Goal: Task Accomplishment & Management: Manage account settings

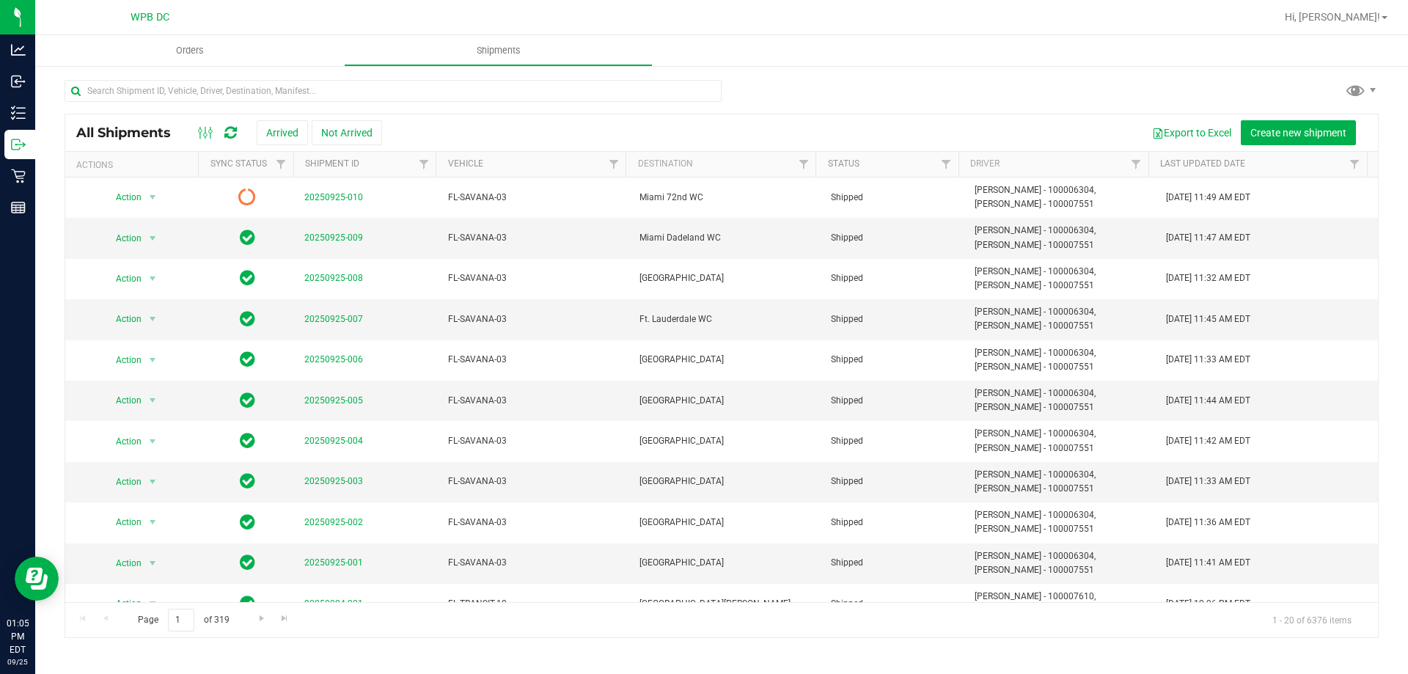
click at [237, 129] on icon at bounding box center [230, 132] width 12 height 15
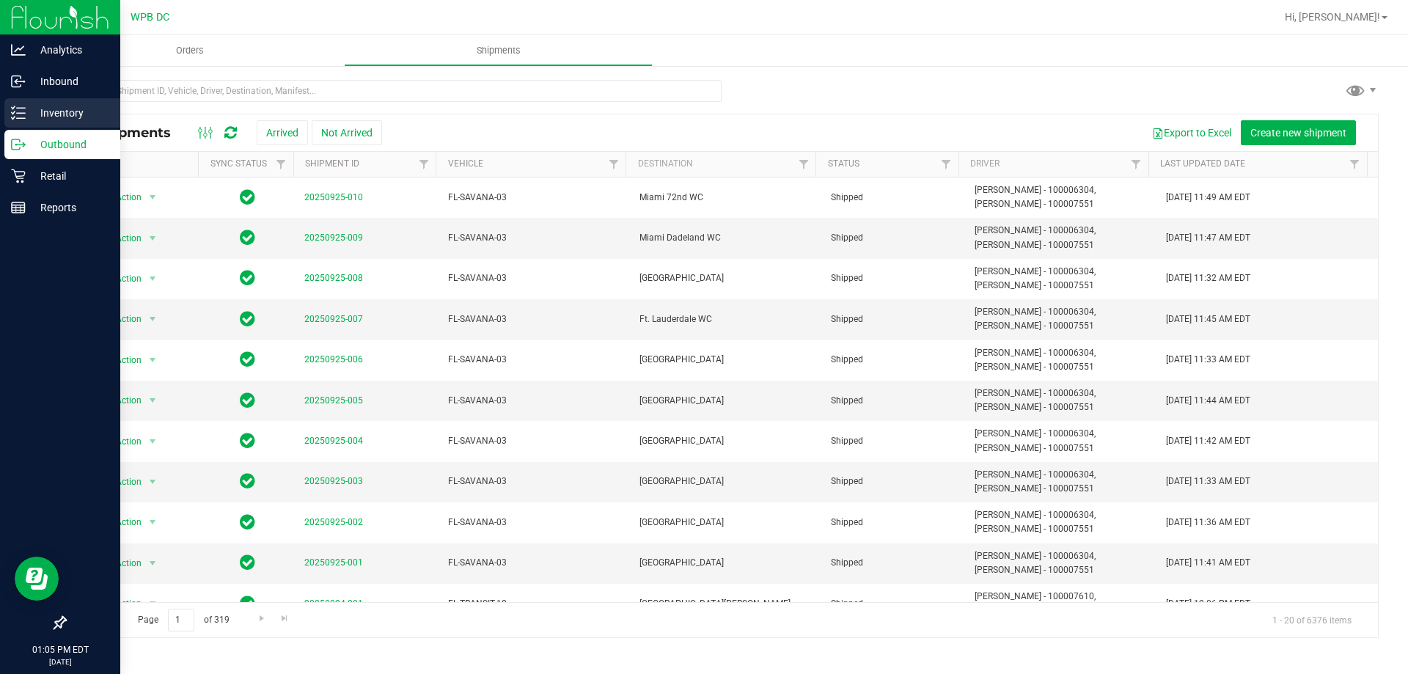
click at [62, 109] on p "Inventory" at bounding box center [70, 113] width 88 height 18
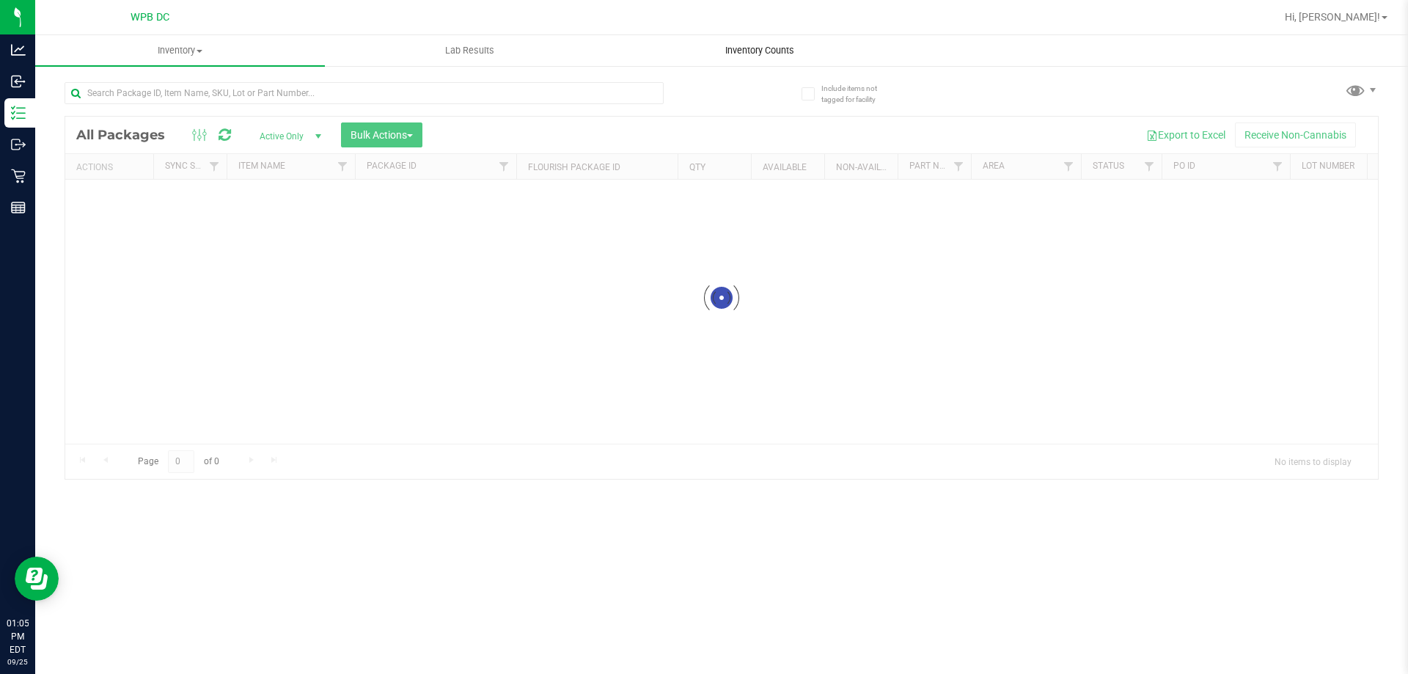
click at [733, 50] on div "Inventory All packages All inventory Waste log Create inventory Lab Results Inv…" at bounding box center [721, 354] width 1373 height 639
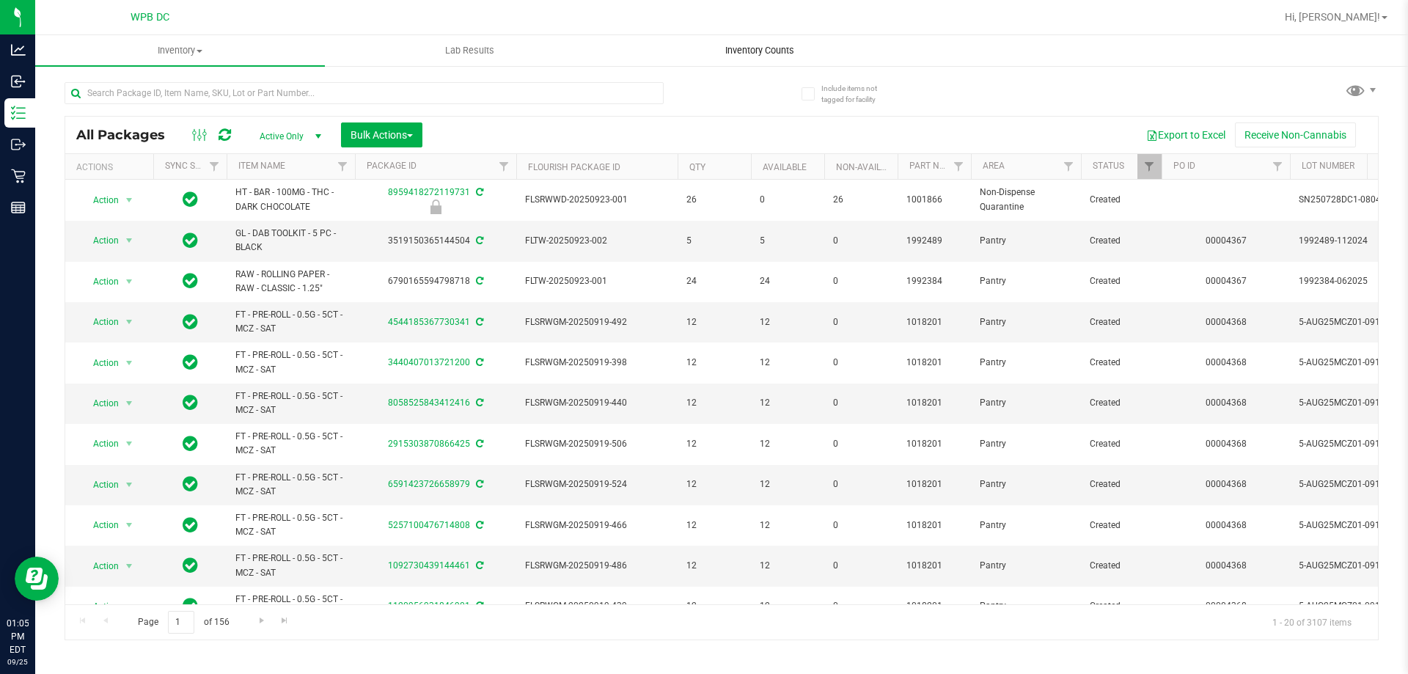
click at [729, 54] on span "Inventory Counts" at bounding box center [760, 50] width 109 height 13
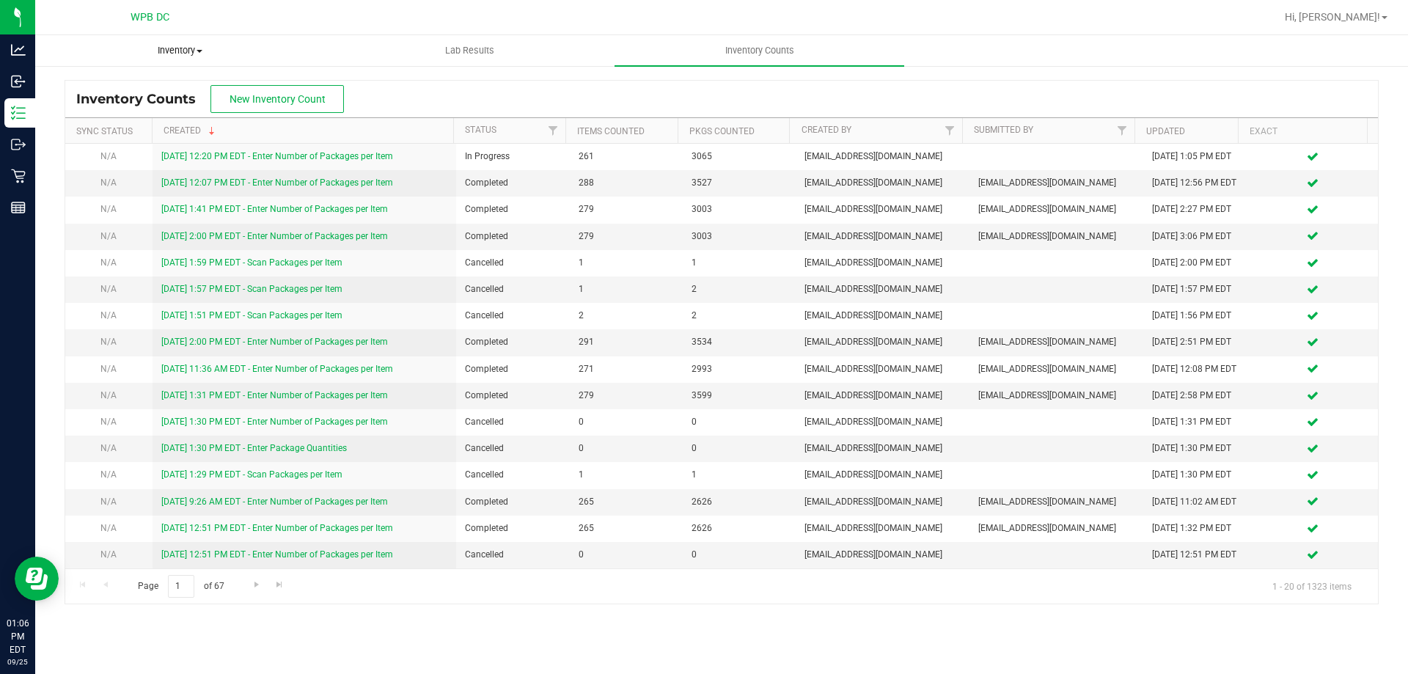
click at [190, 50] on span "Inventory" at bounding box center [180, 50] width 288 height 13
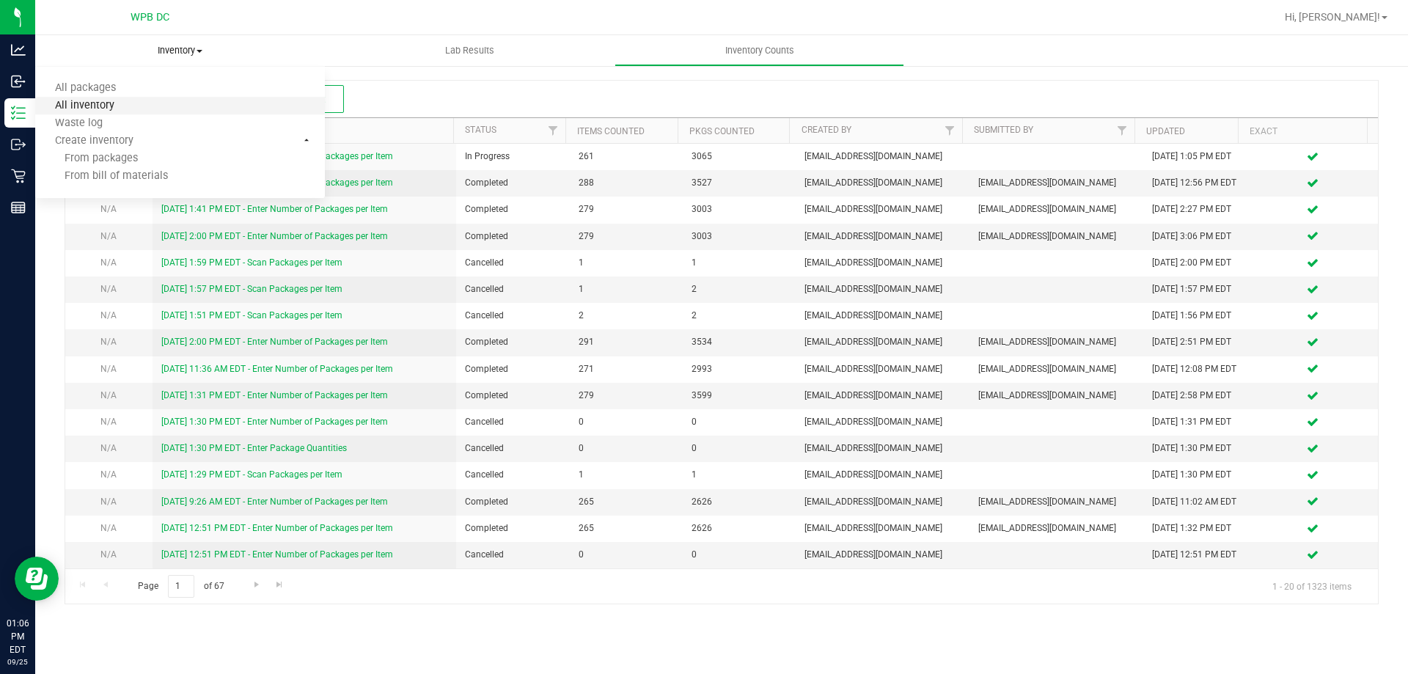
click at [105, 102] on span "All inventory" at bounding box center [84, 106] width 99 height 12
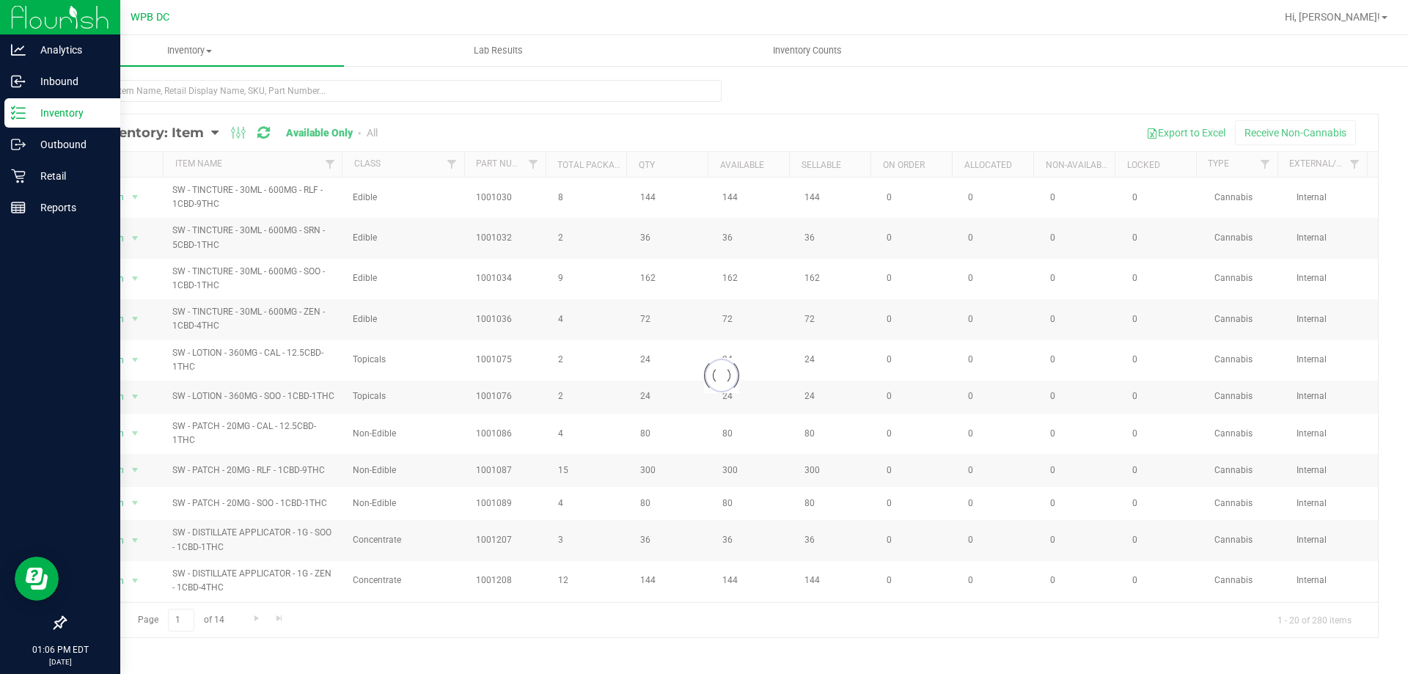
click at [72, 113] on p "Inventory" at bounding box center [70, 113] width 88 height 18
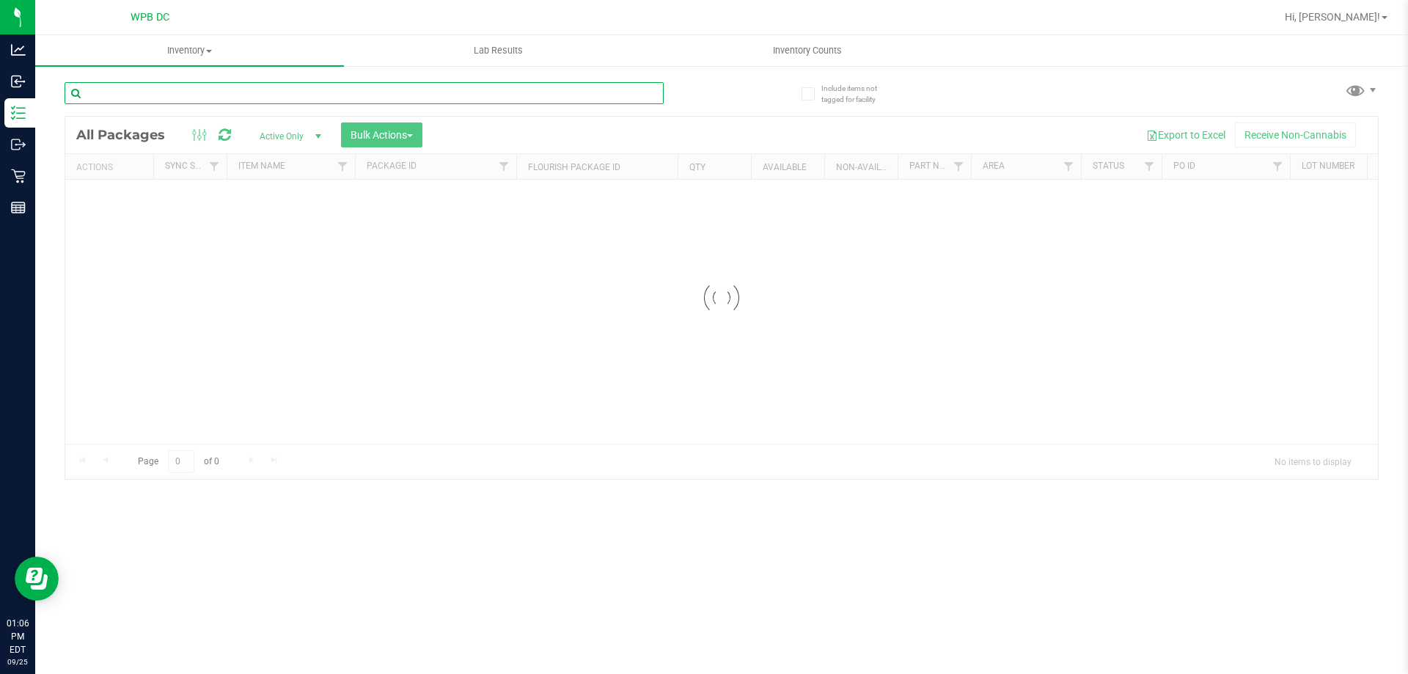
click at [193, 90] on input "text" at bounding box center [364, 93] width 599 height 22
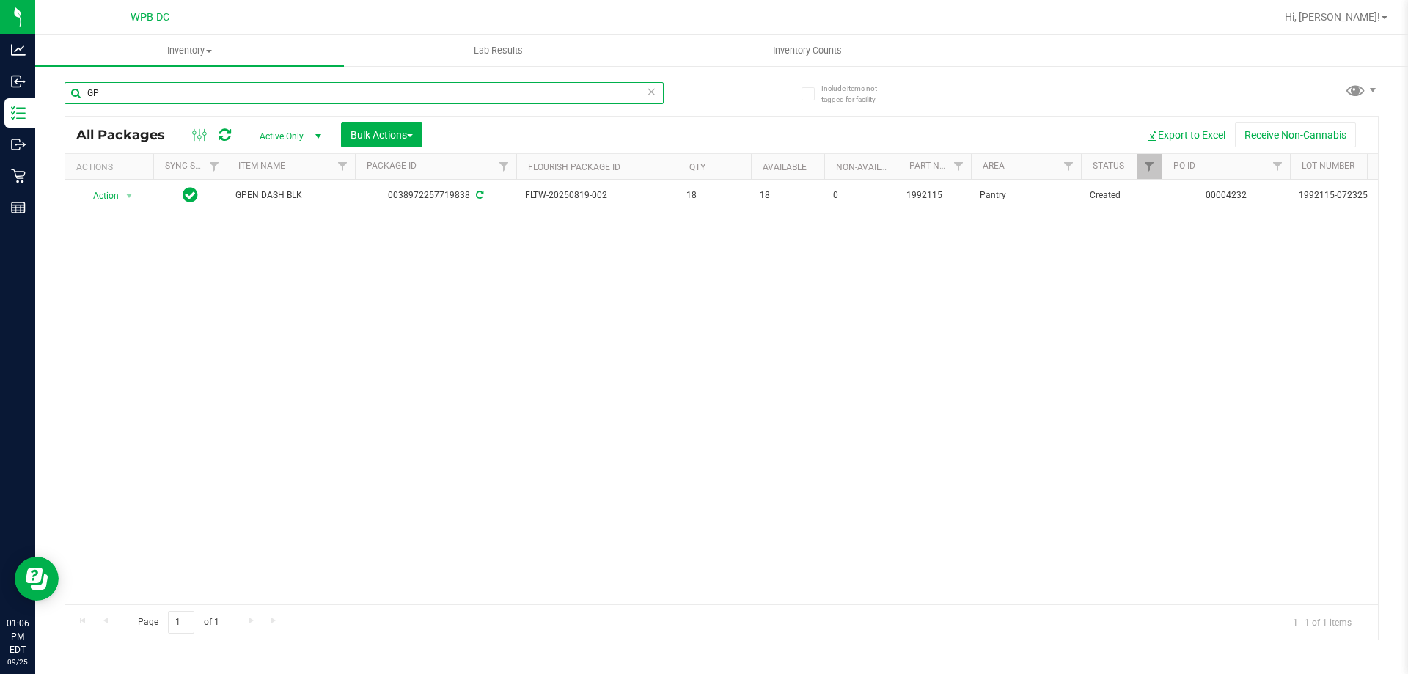
type input "G"
type input "1992435"
click at [807, 49] on span "Inventory Counts" at bounding box center [807, 50] width 109 height 13
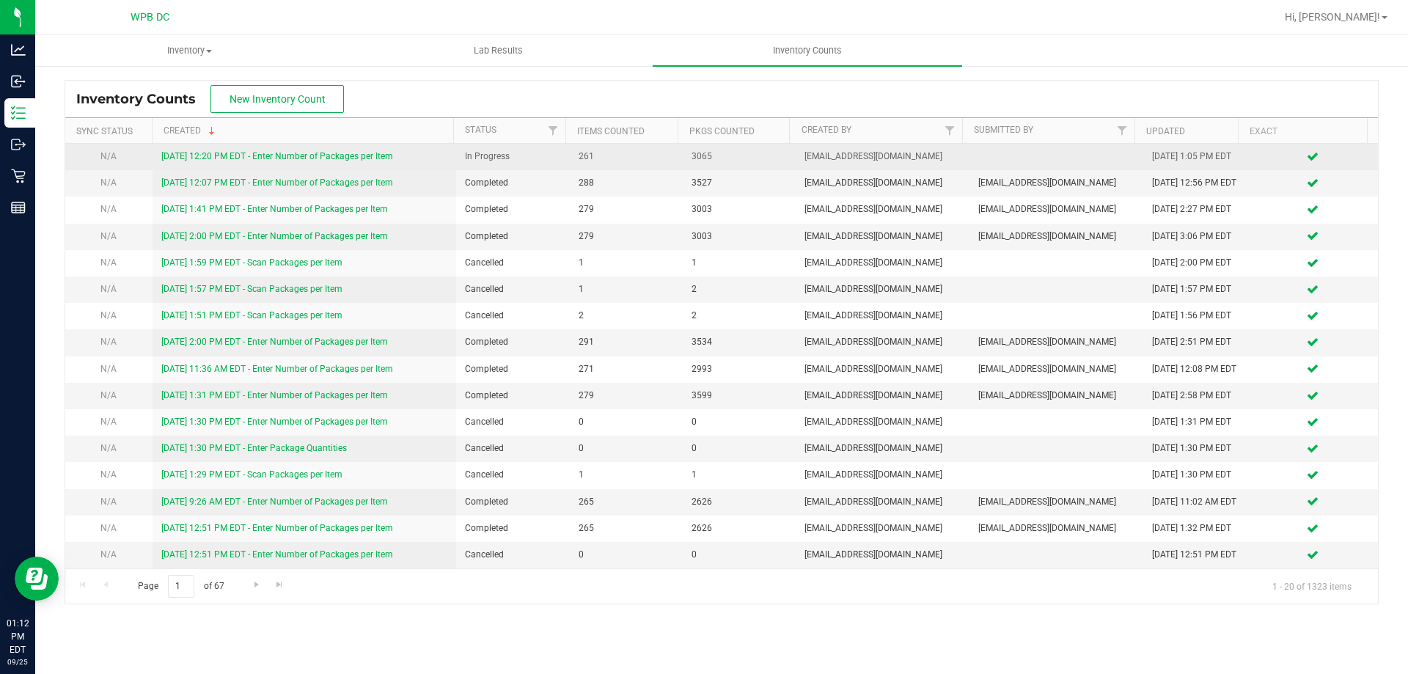
click at [375, 158] on link "[DATE] 12:20 PM EDT - Enter Number of Packages per Item" at bounding box center [277, 156] width 232 height 10
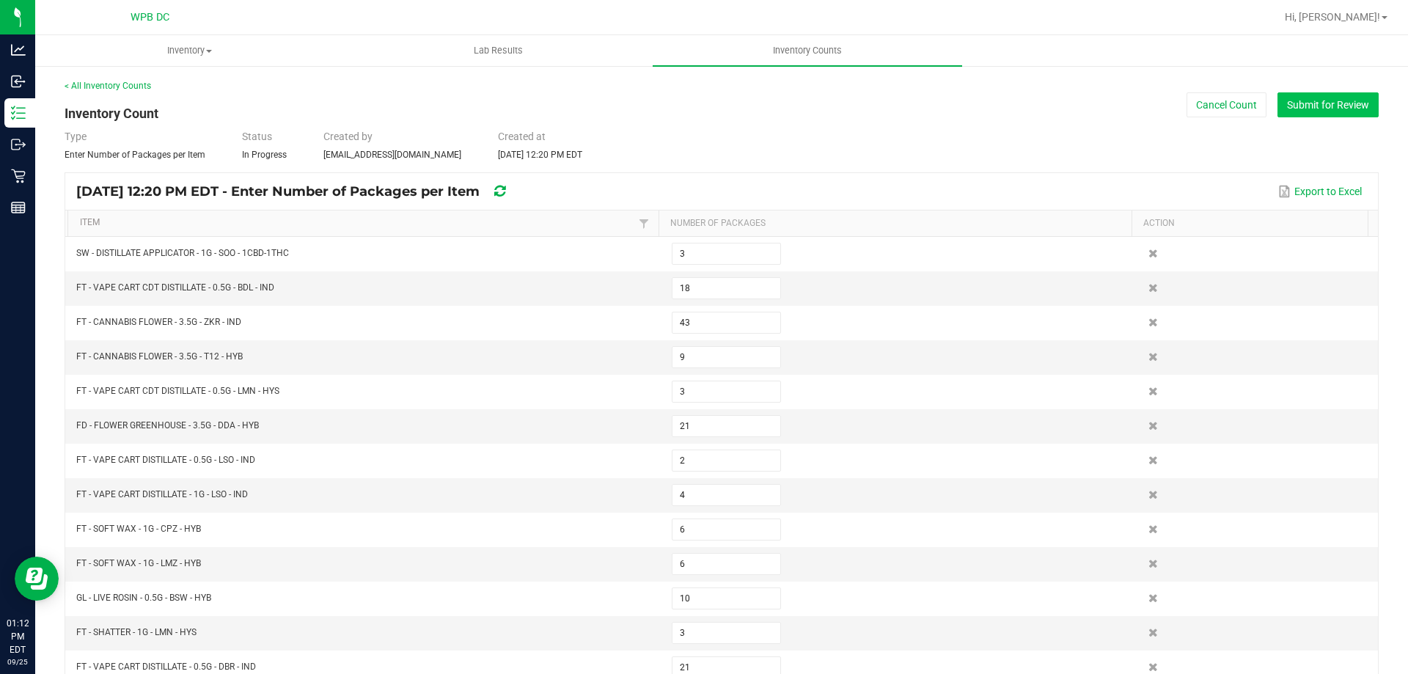
click at [1319, 110] on button "Submit for Review" at bounding box center [1328, 104] width 101 height 25
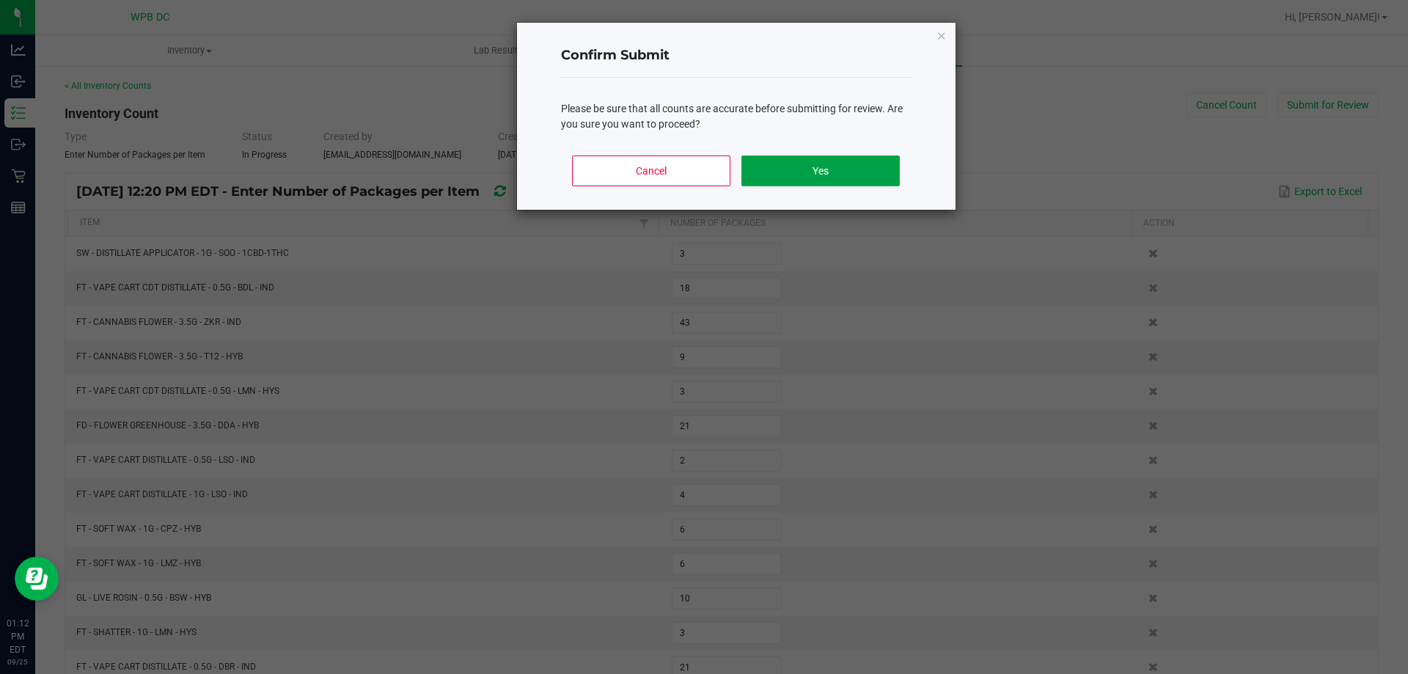
click at [850, 174] on button "Yes" at bounding box center [820, 170] width 158 height 31
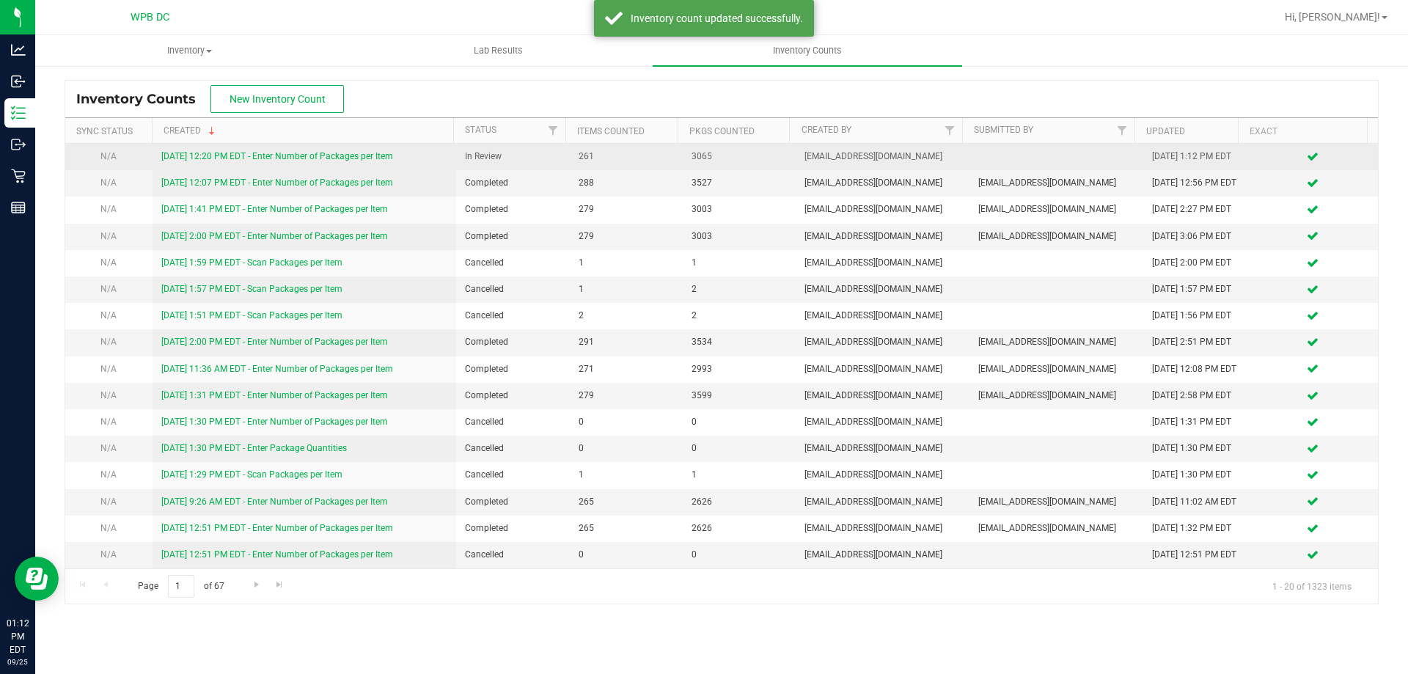
click at [376, 159] on link "[DATE] 12:20 PM EDT - Enter Number of Packages per Item" at bounding box center [277, 156] width 232 height 10
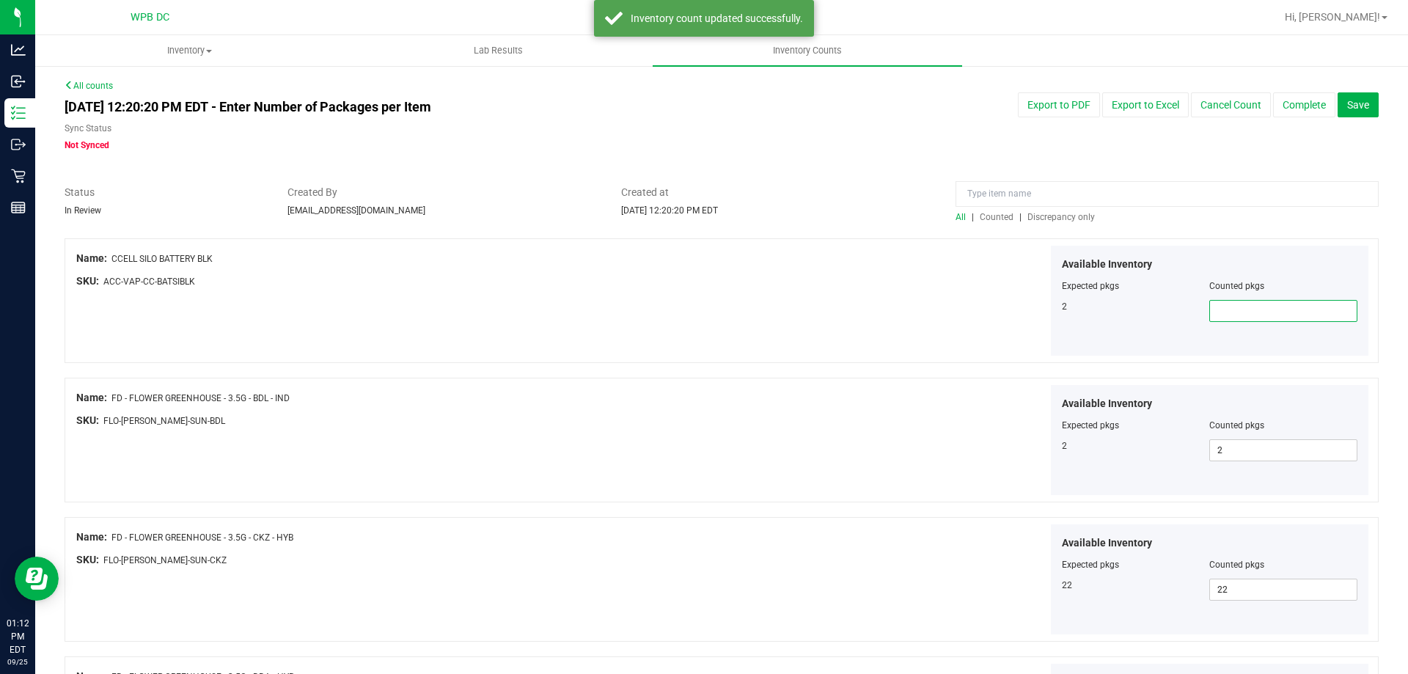
click at [1240, 314] on span at bounding box center [1283, 311] width 148 height 22
click at [1058, 213] on span "Discrepancy only" at bounding box center [1061, 217] width 67 height 10
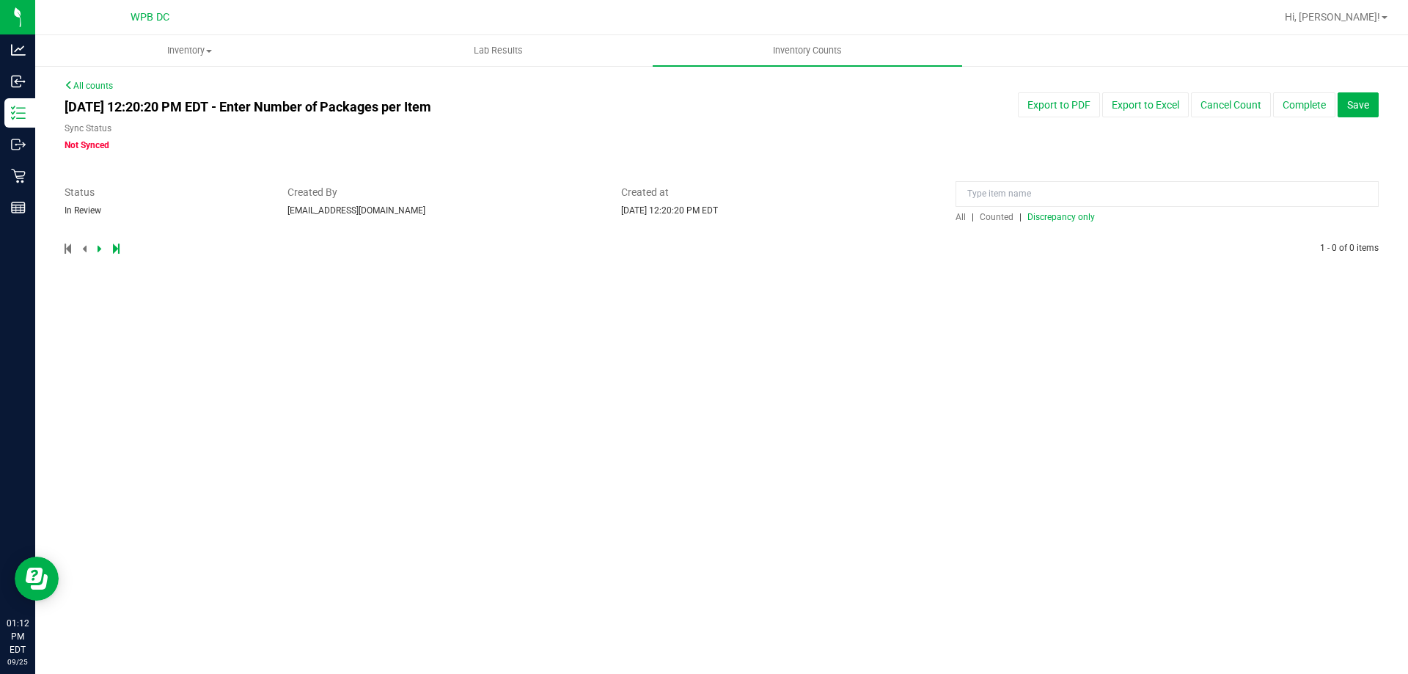
click at [959, 217] on span "All" at bounding box center [961, 217] width 10 height 10
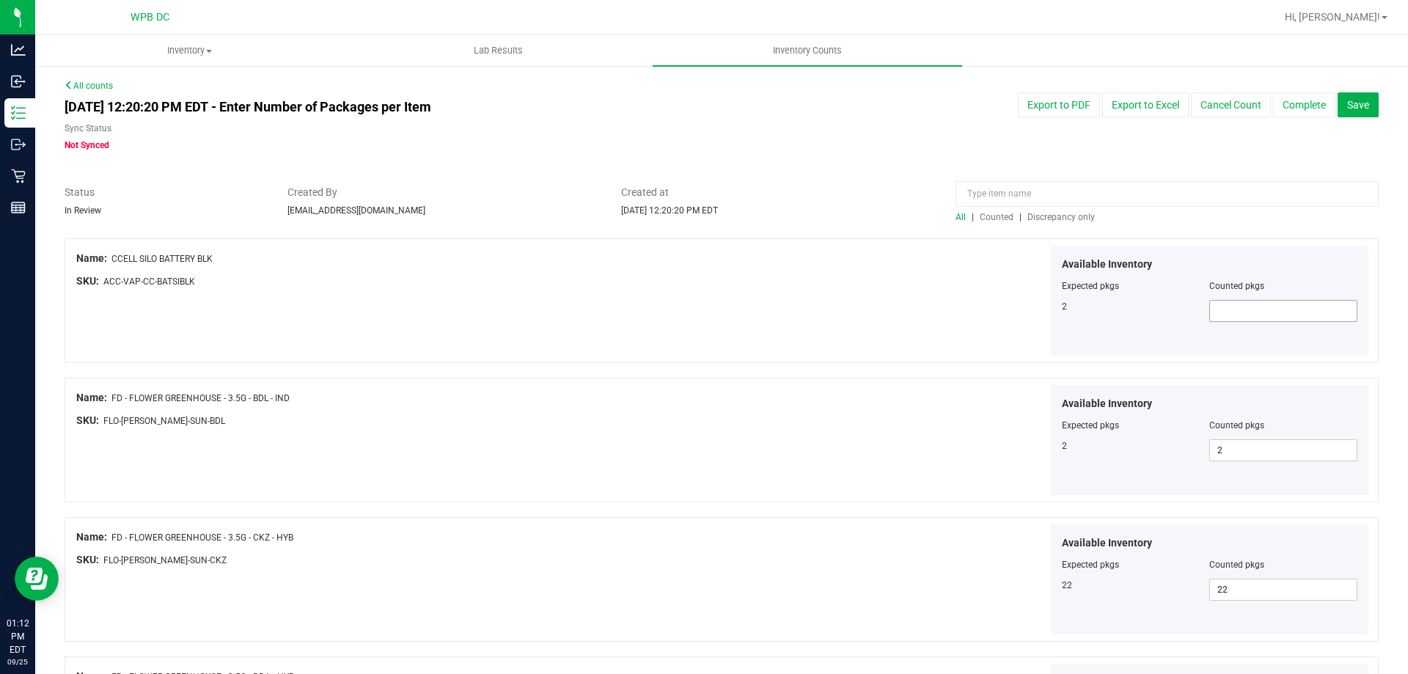
click at [1223, 312] on span at bounding box center [1283, 311] width 148 height 22
type input "2"
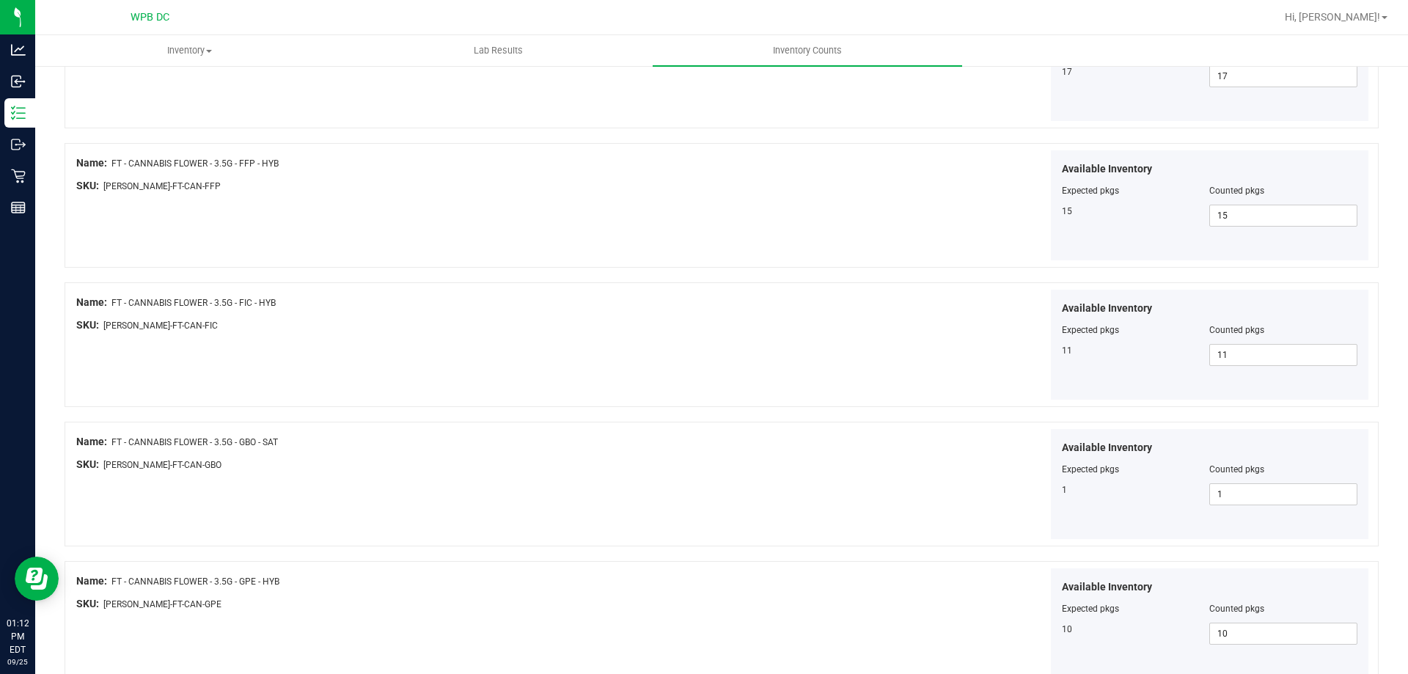
scroll to position [2401, 0]
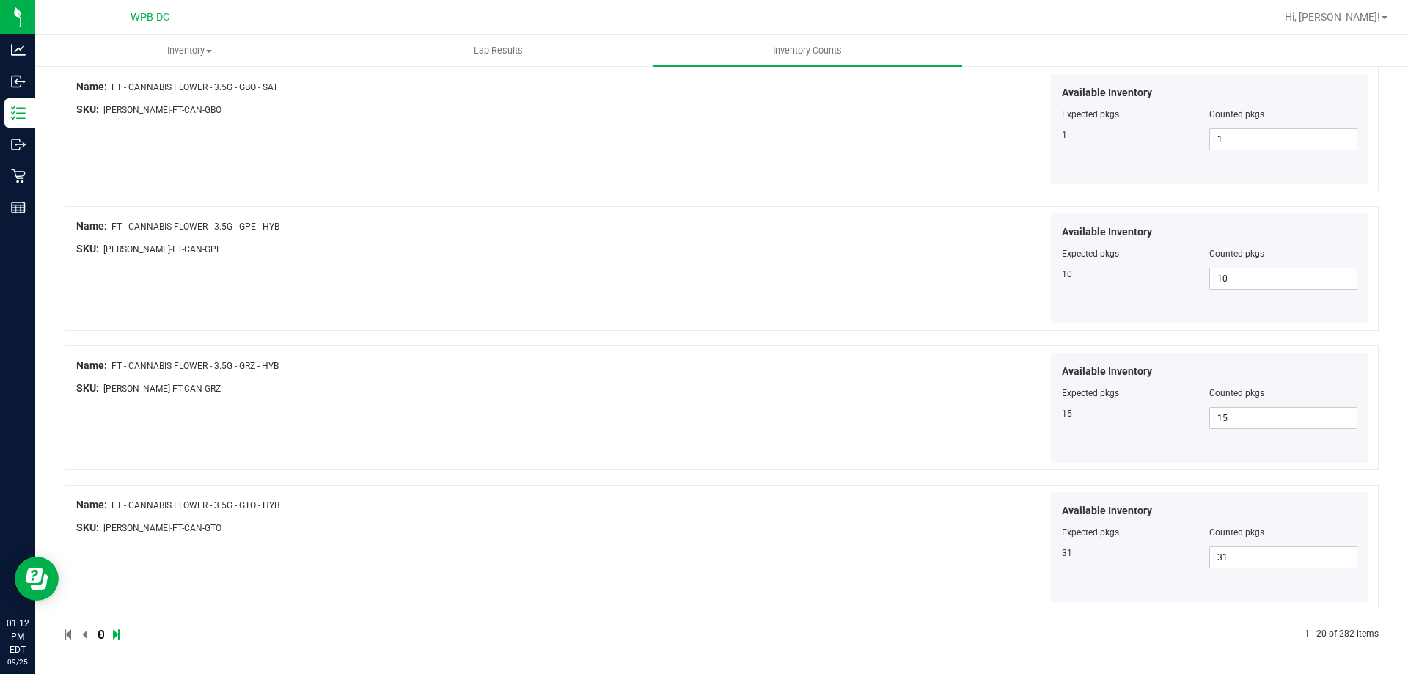
click link at bounding box center [101, 634] width 7 height 10
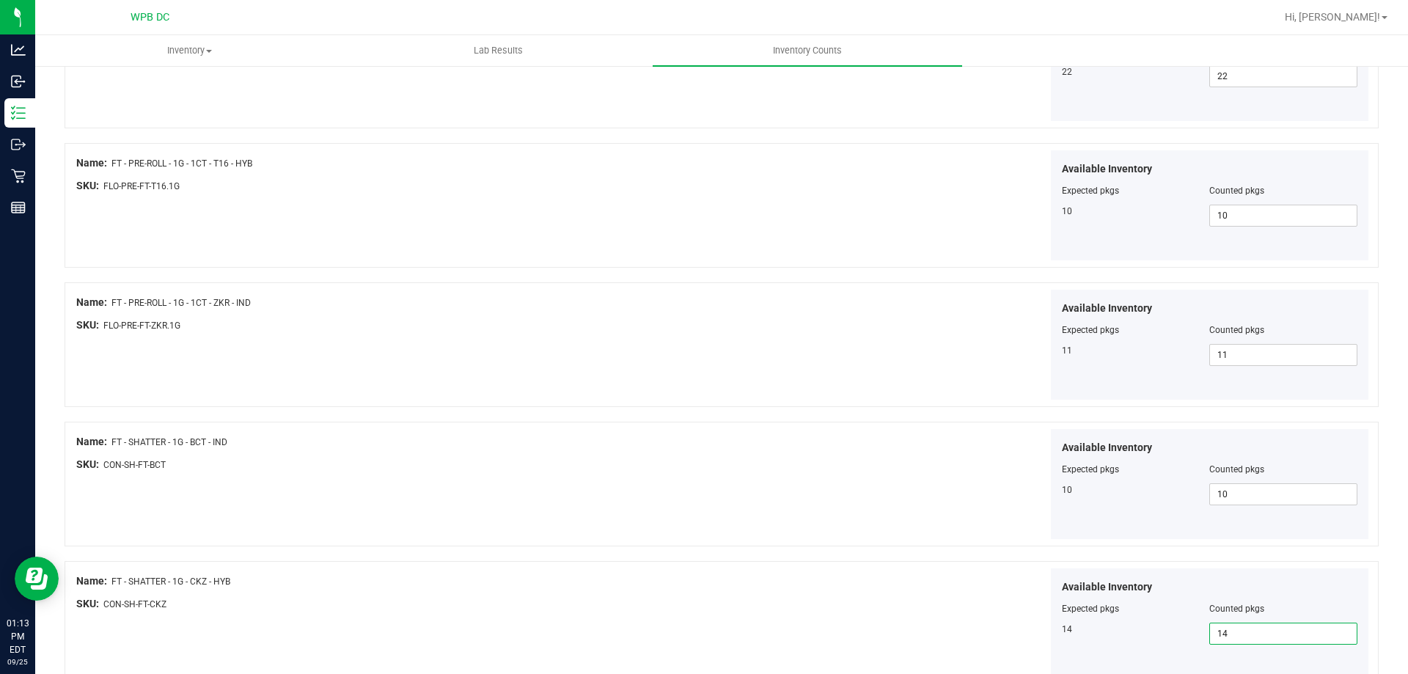
scroll to position [0, 0]
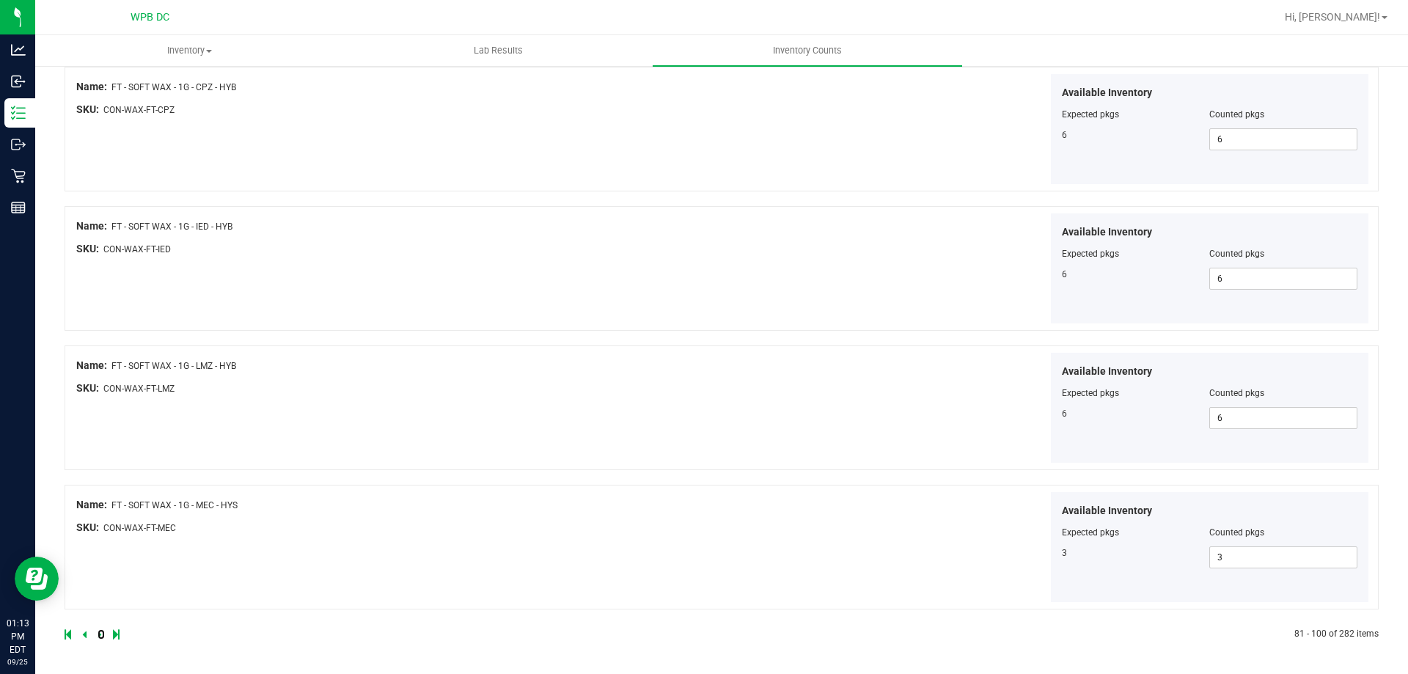
click link at bounding box center [101, 634] width 7 height 10
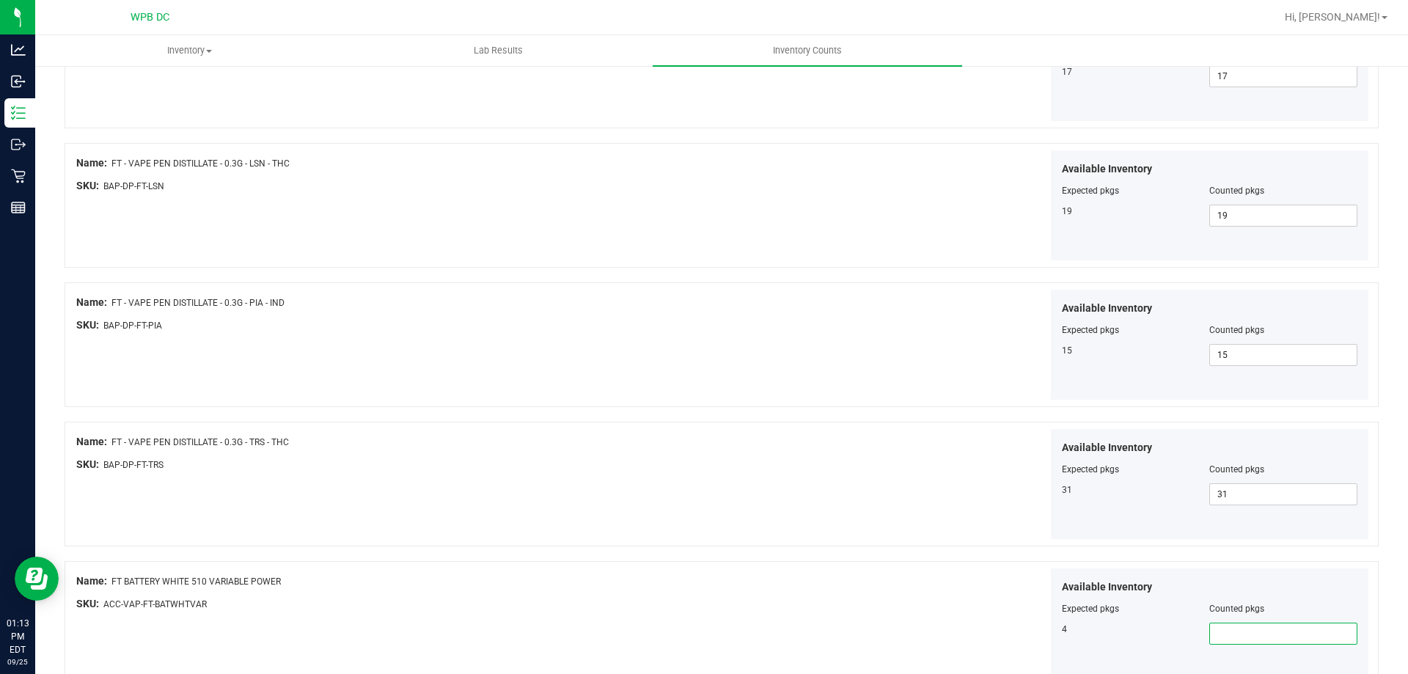
type input "4"
type input "3"
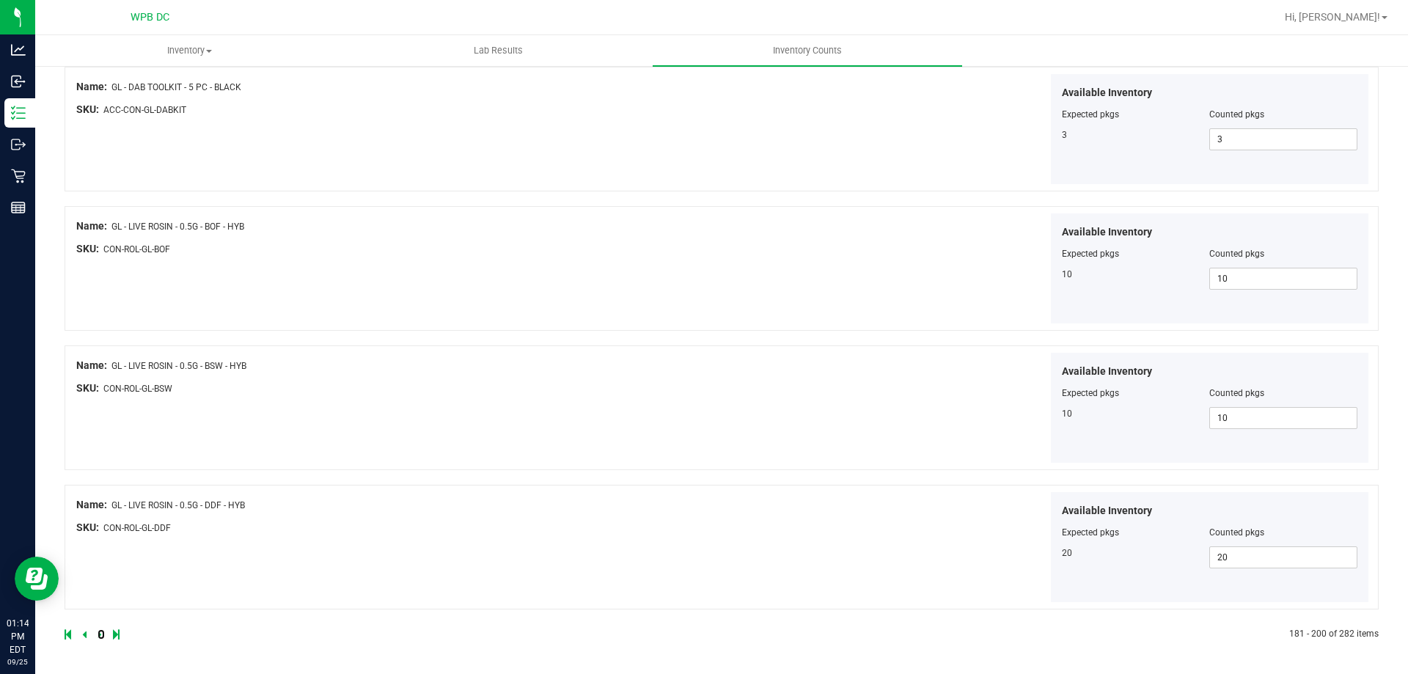
click link at bounding box center [101, 634] width 7 height 10
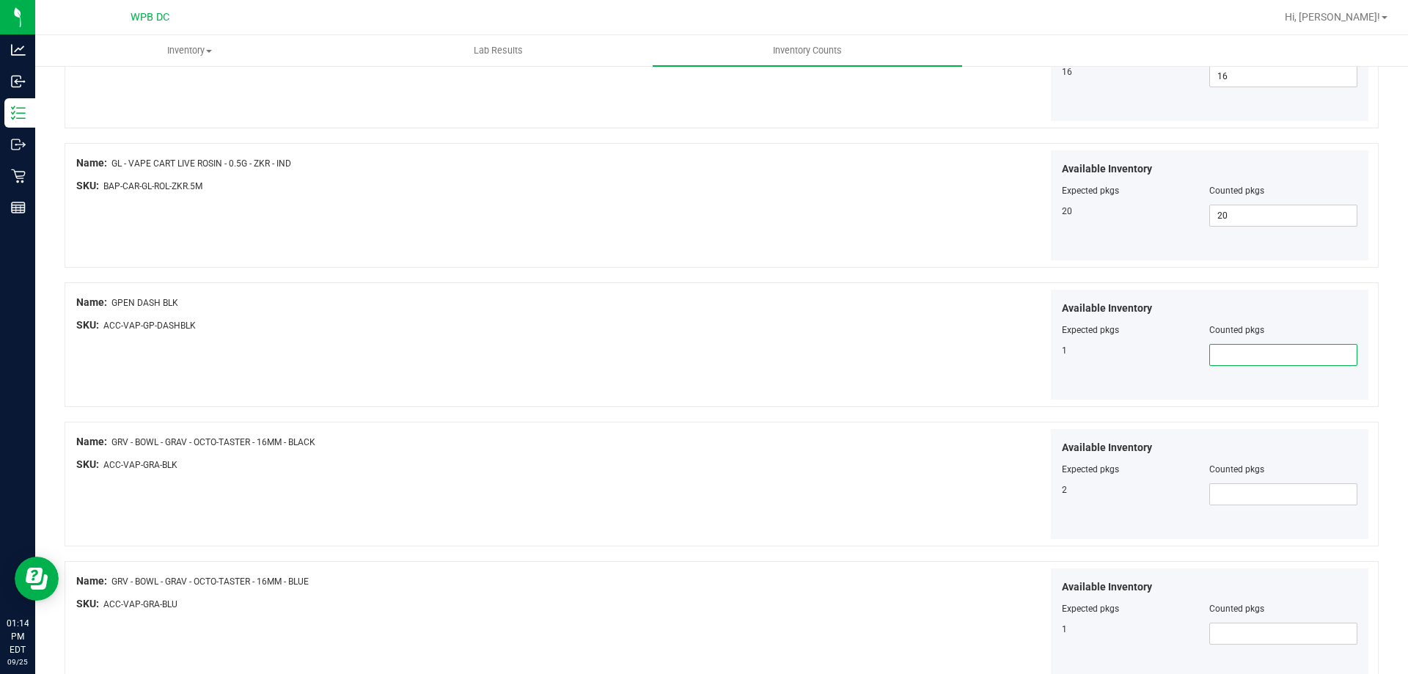
type input "1"
type input "2"
type input "1"
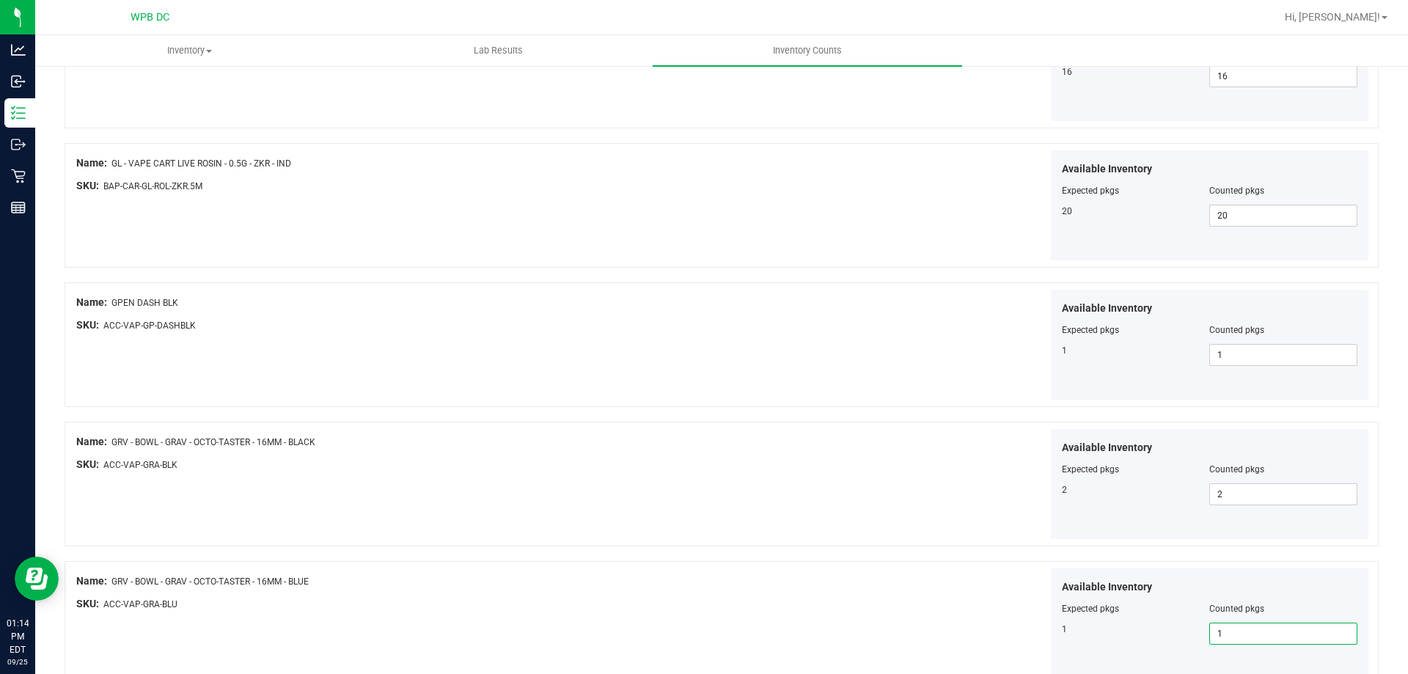
type input "1"
type input "4"
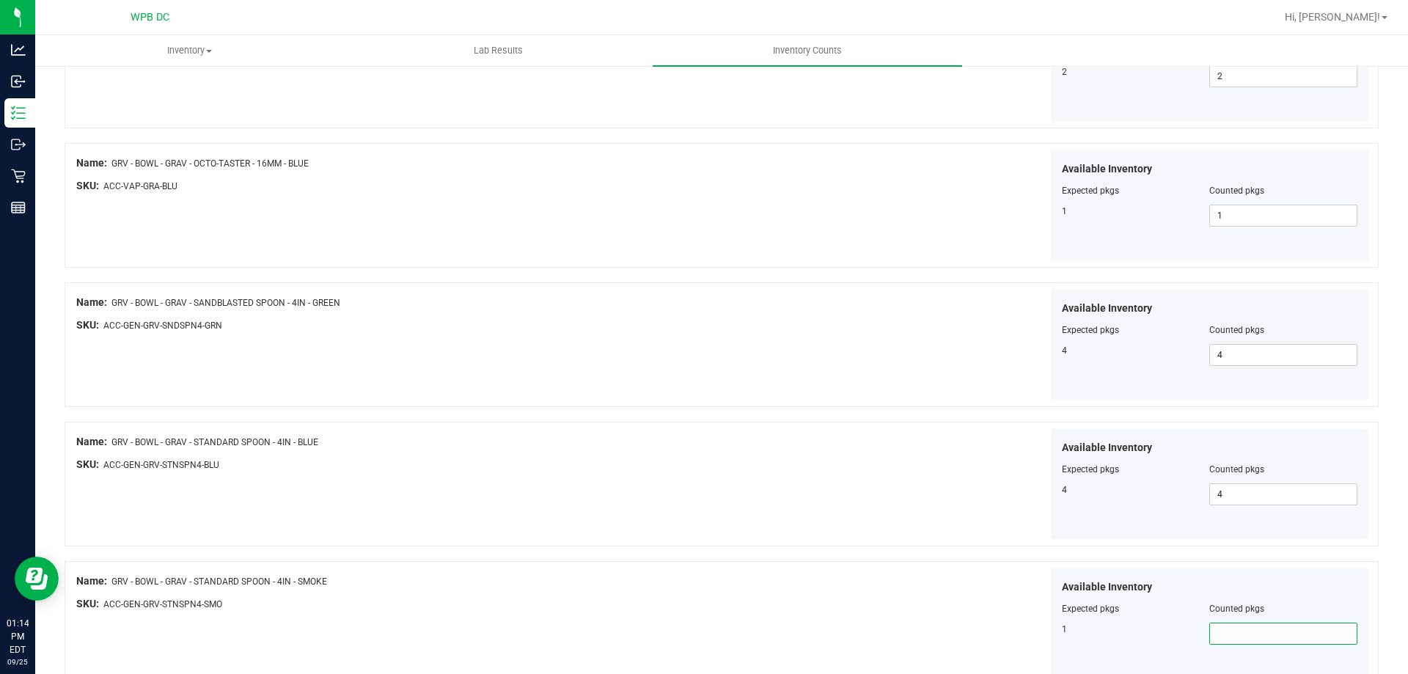
type input "1"
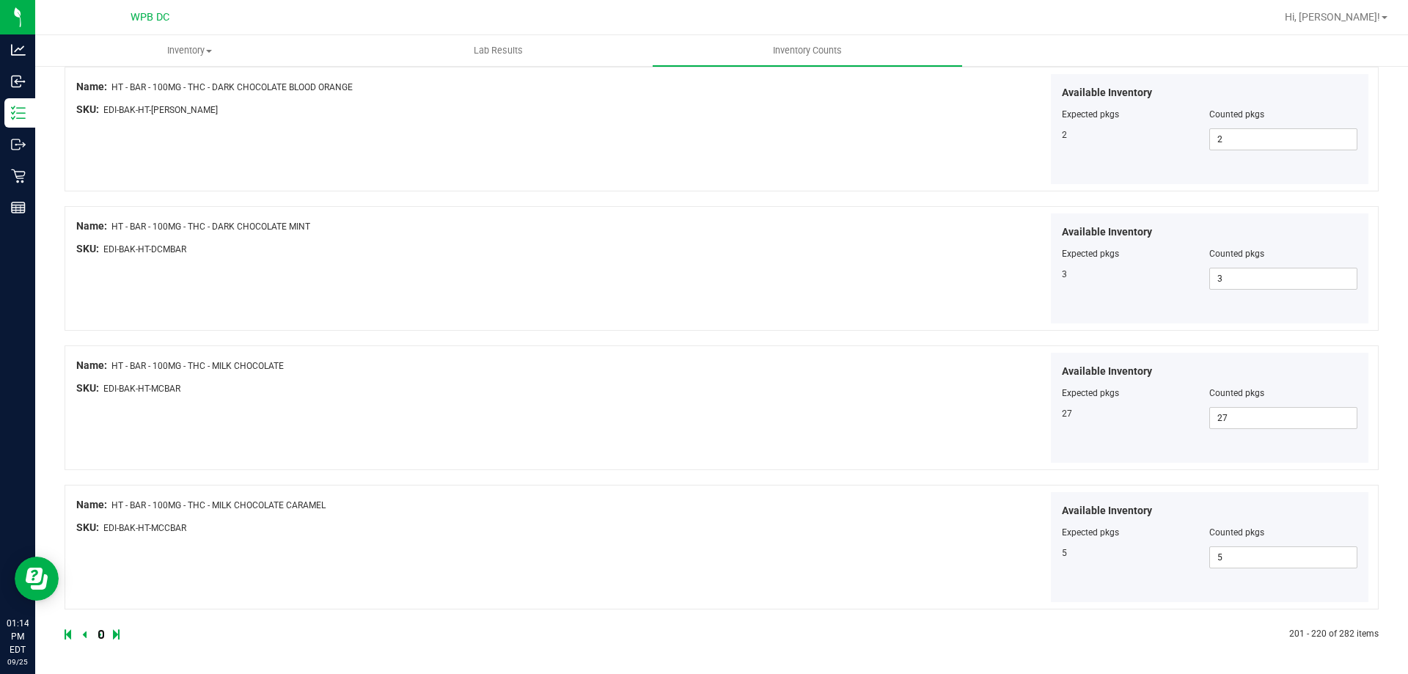
click link at bounding box center [101, 634] width 7 height 10
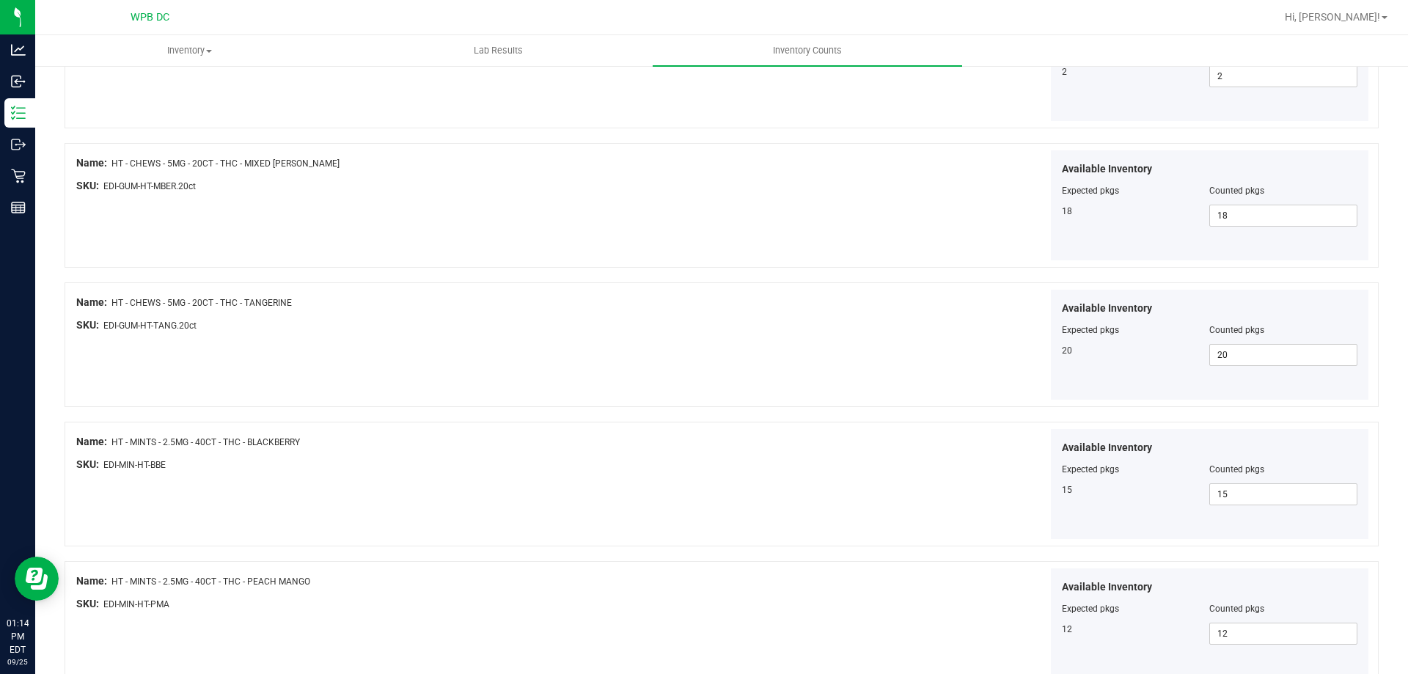
scroll to position [1210, 0]
type input "4"
type input "5"
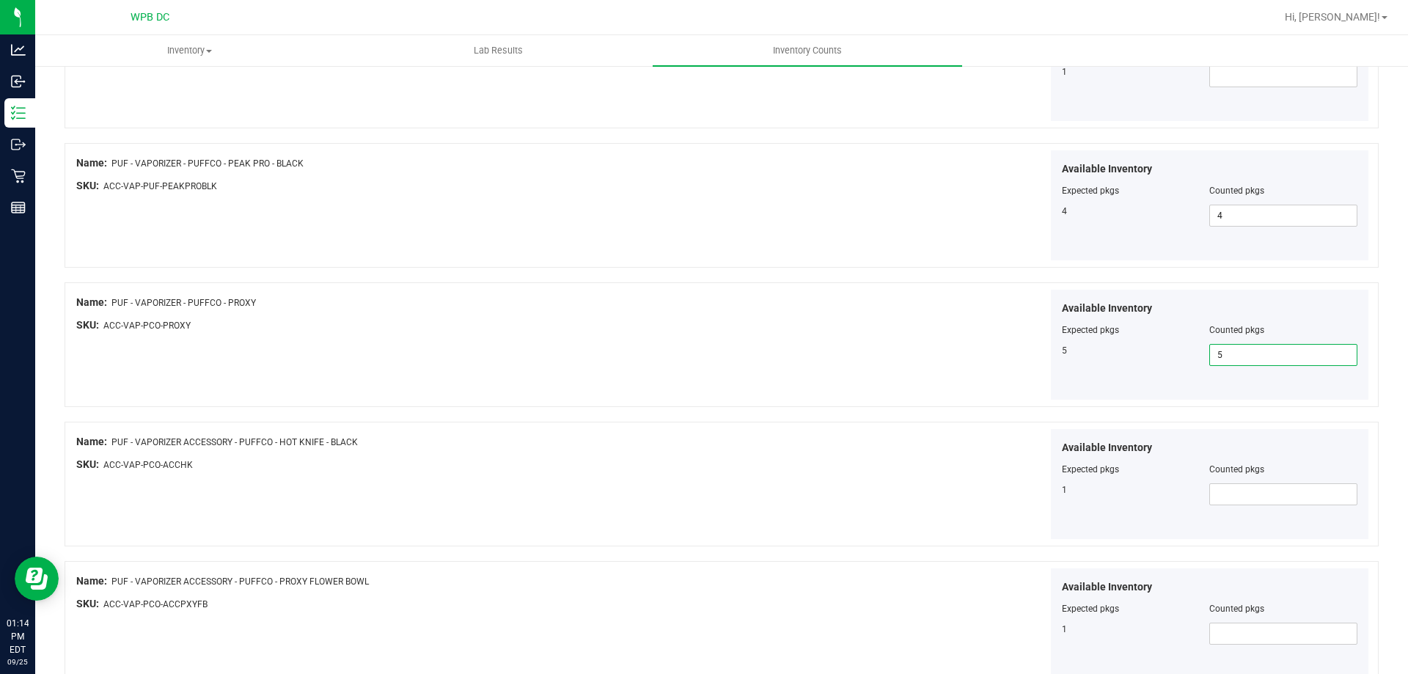
type input "5"
type input "1"
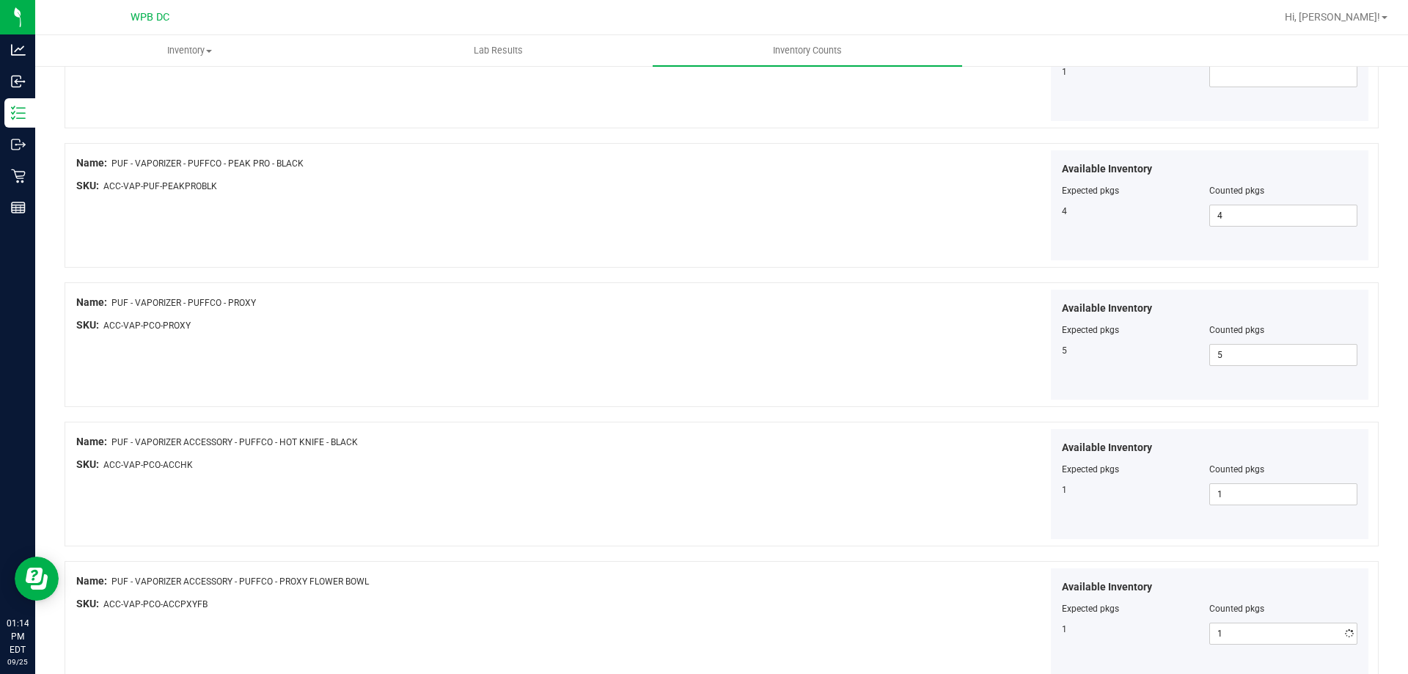
scroll to position [2046, 0]
type input "3"
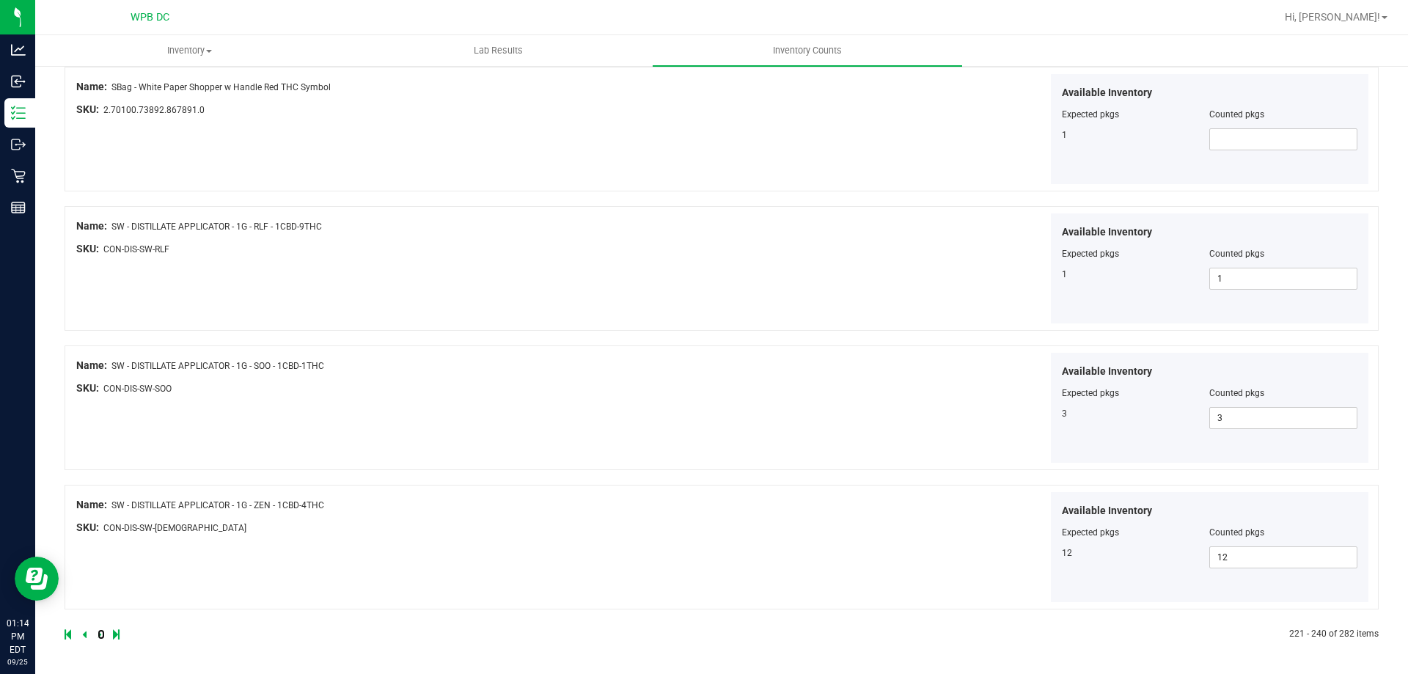
click link at bounding box center [101, 634] width 7 height 10
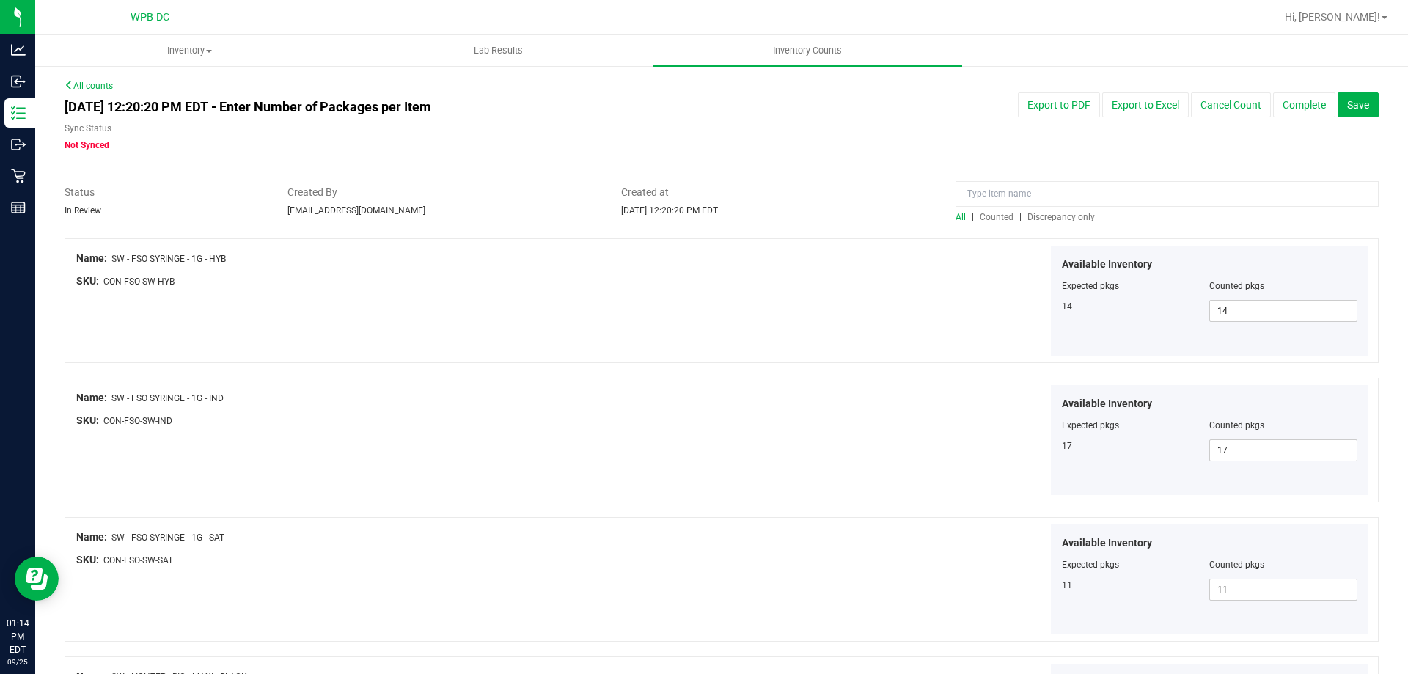
scroll to position [374, 0]
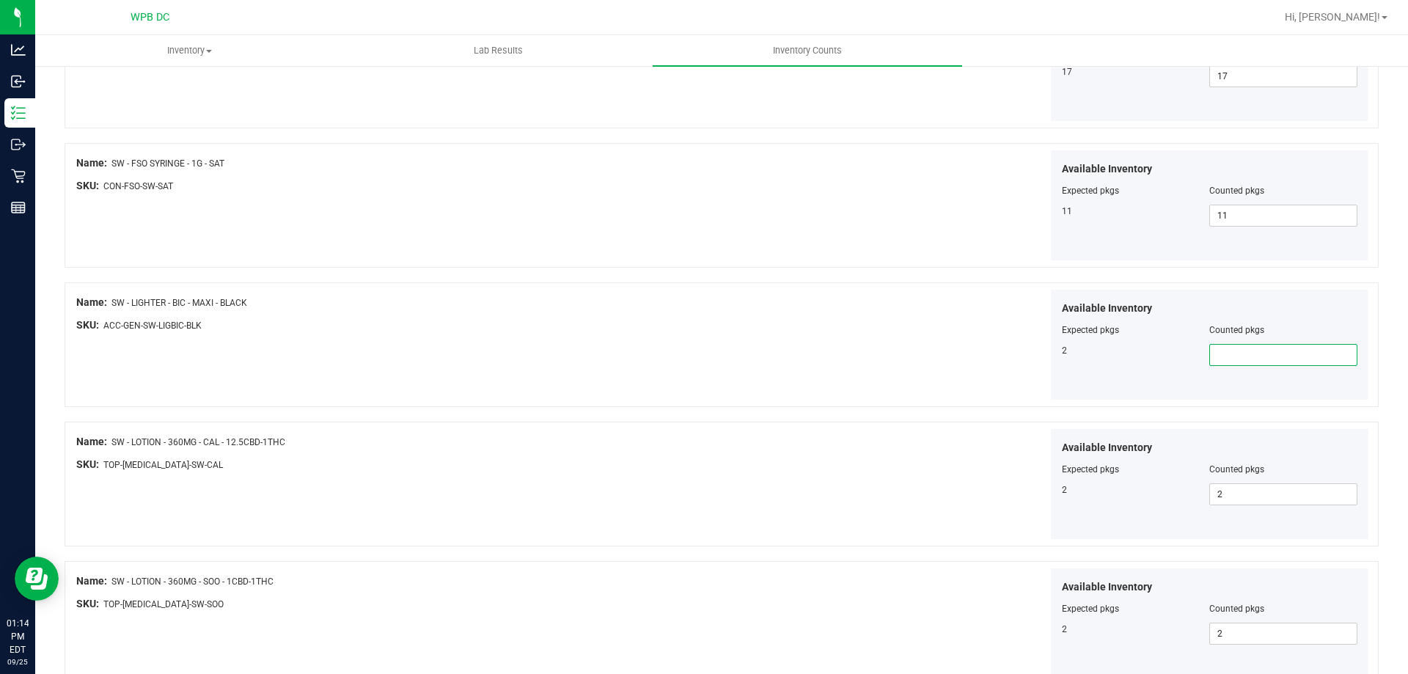
type input "2"
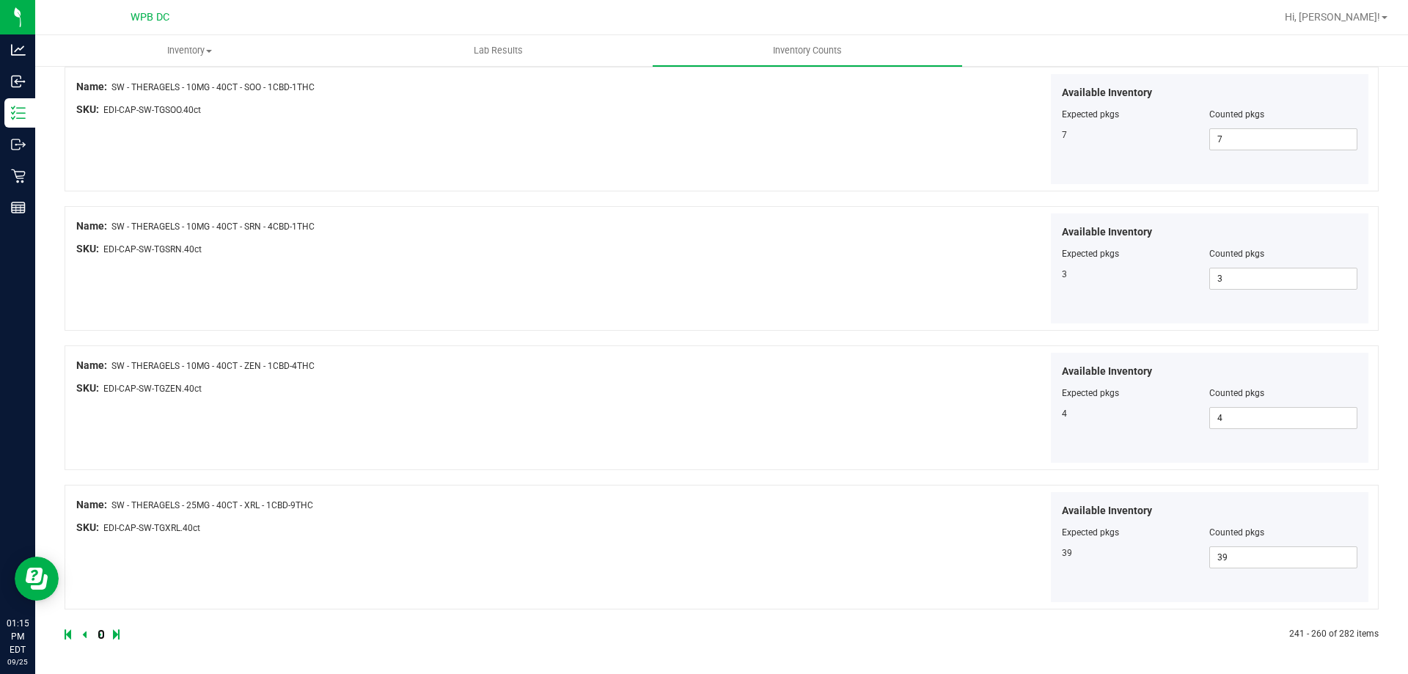
click link at bounding box center [101, 634] width 7 height 10
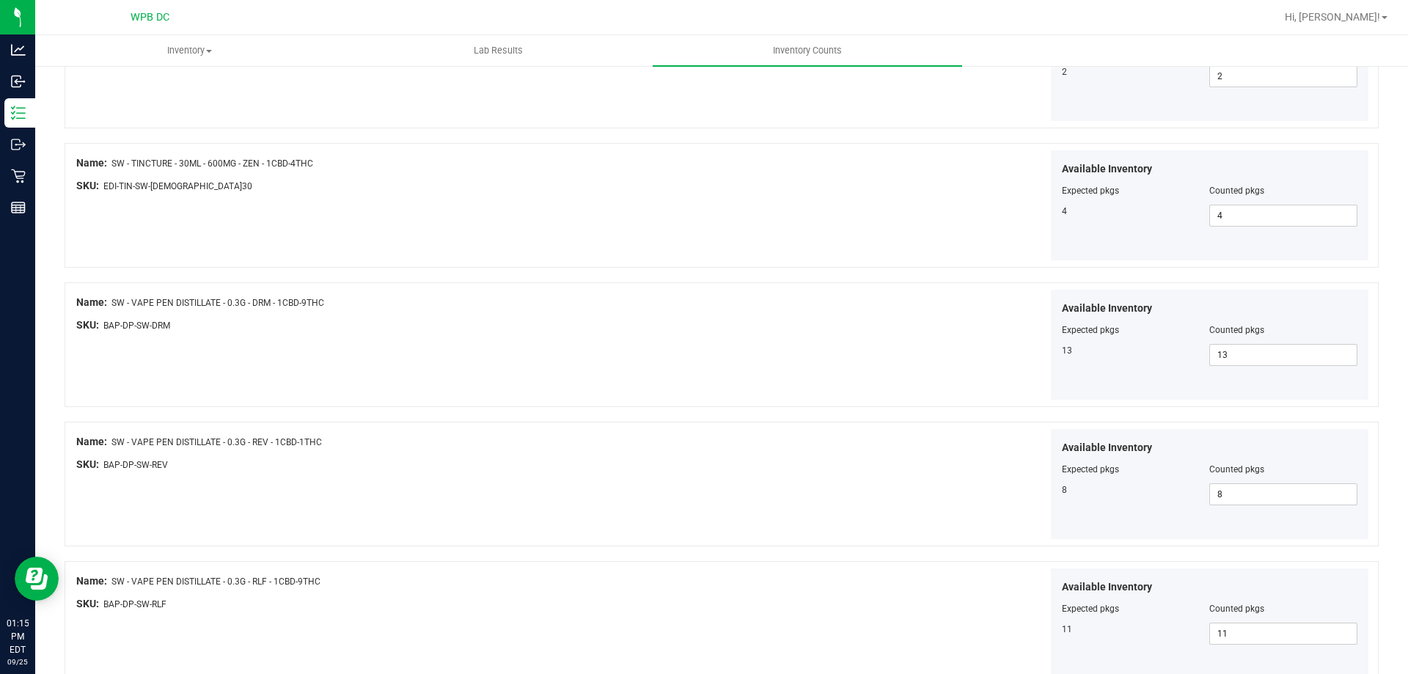
scroll to position [1210, 0]
type input "3"
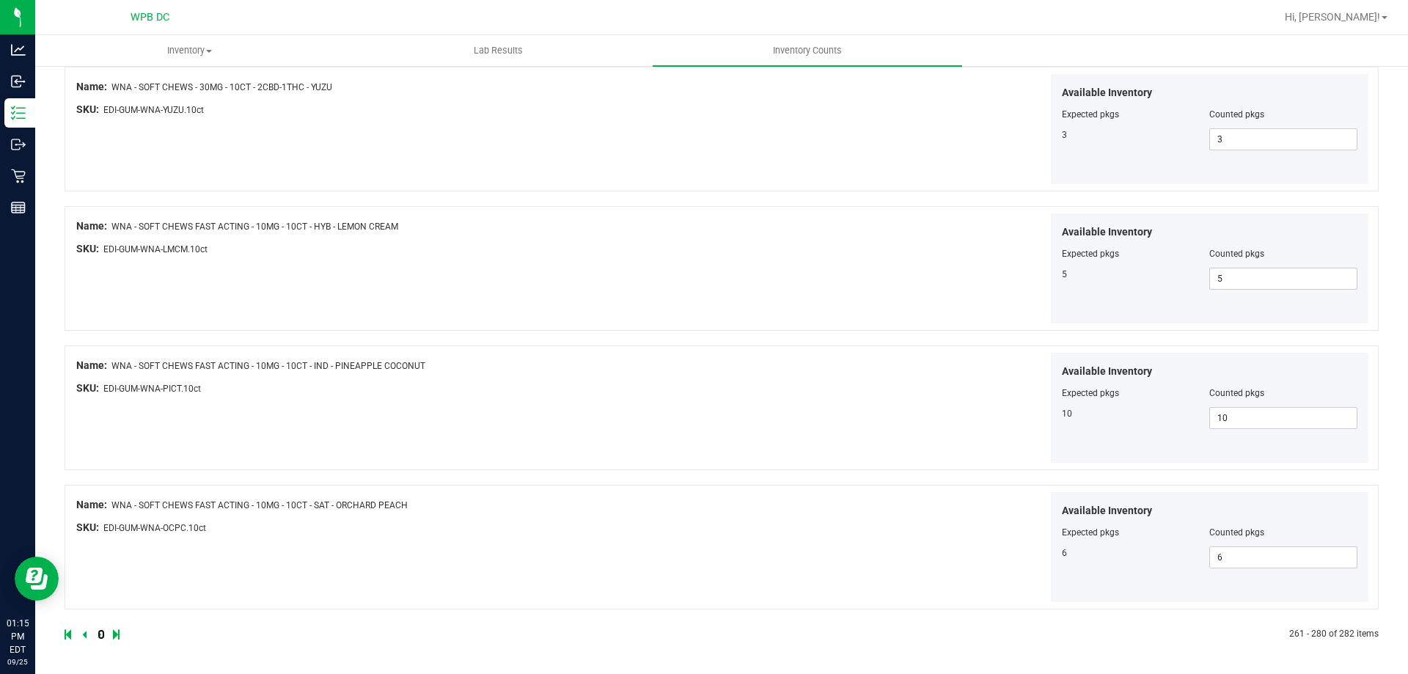
click link at bounding box center [101, 634] width 7 height 10
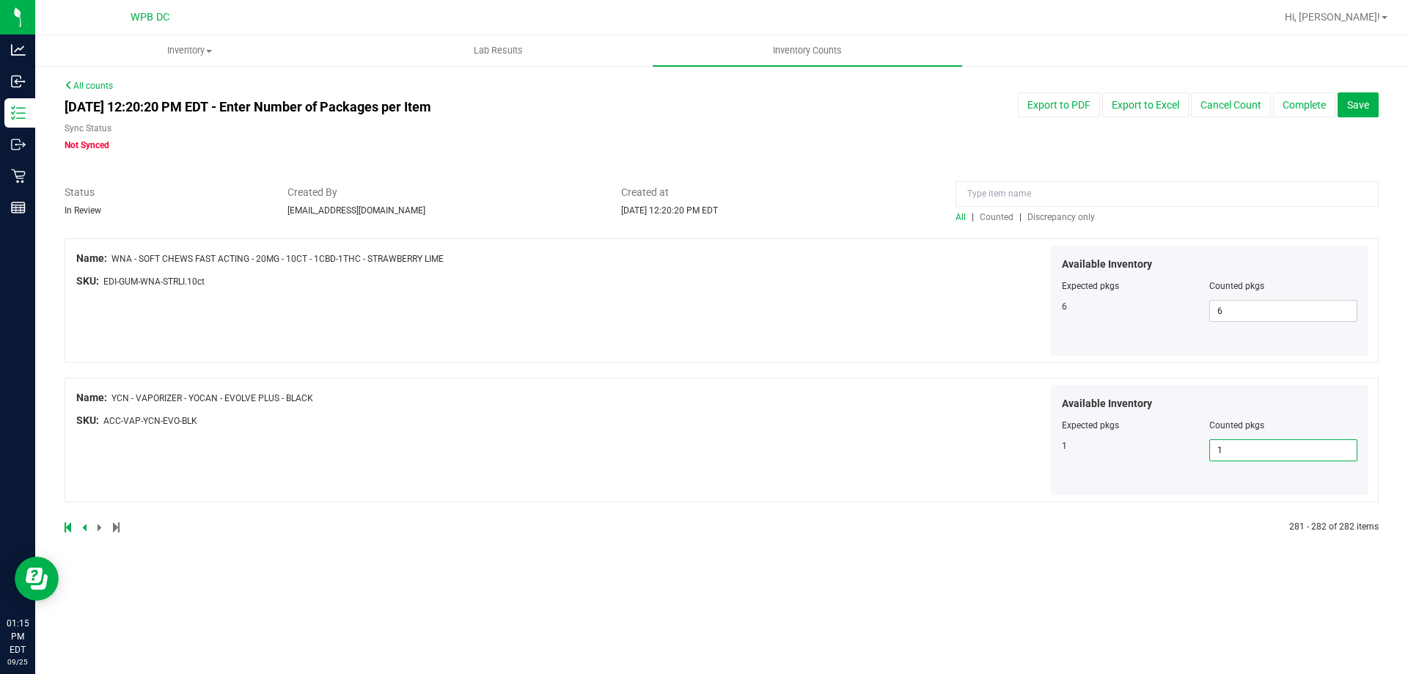
type input "1"
click at [1367, 109] on span "Save" at bounding box center [1358, 105] width 22 height 12
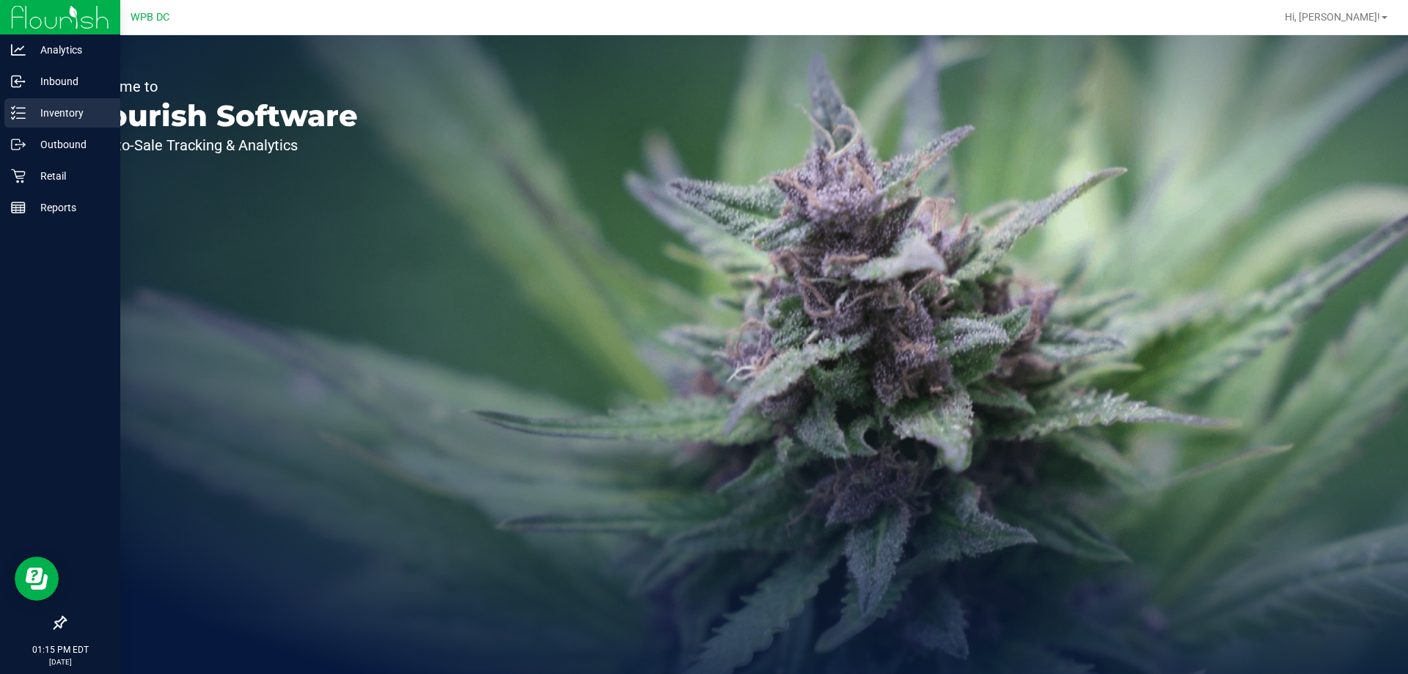
click at [57, 105] on p "Inventory" at bounding box center [70, 113] width 88 height 18
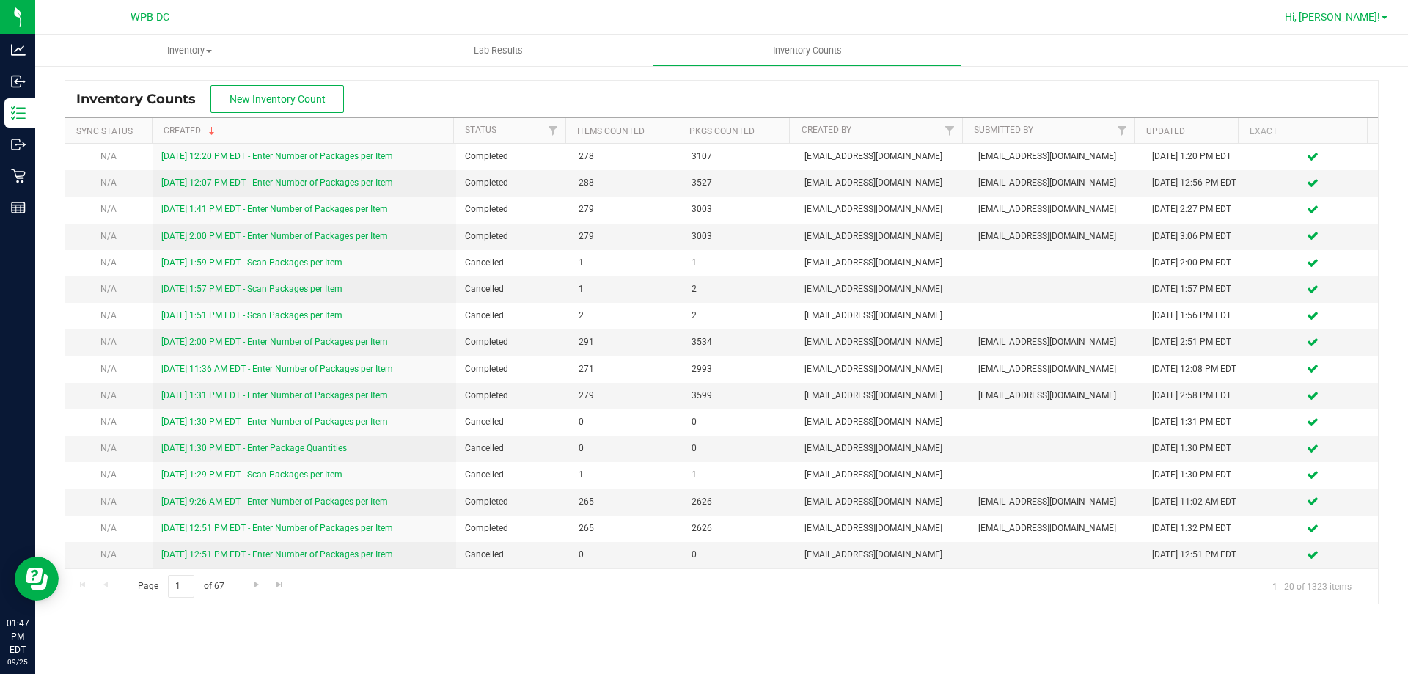
click at [1347, 15] on span "Hi, [PERSON_NAME]!" at bounding box center [1332, 17] width 95 height 12
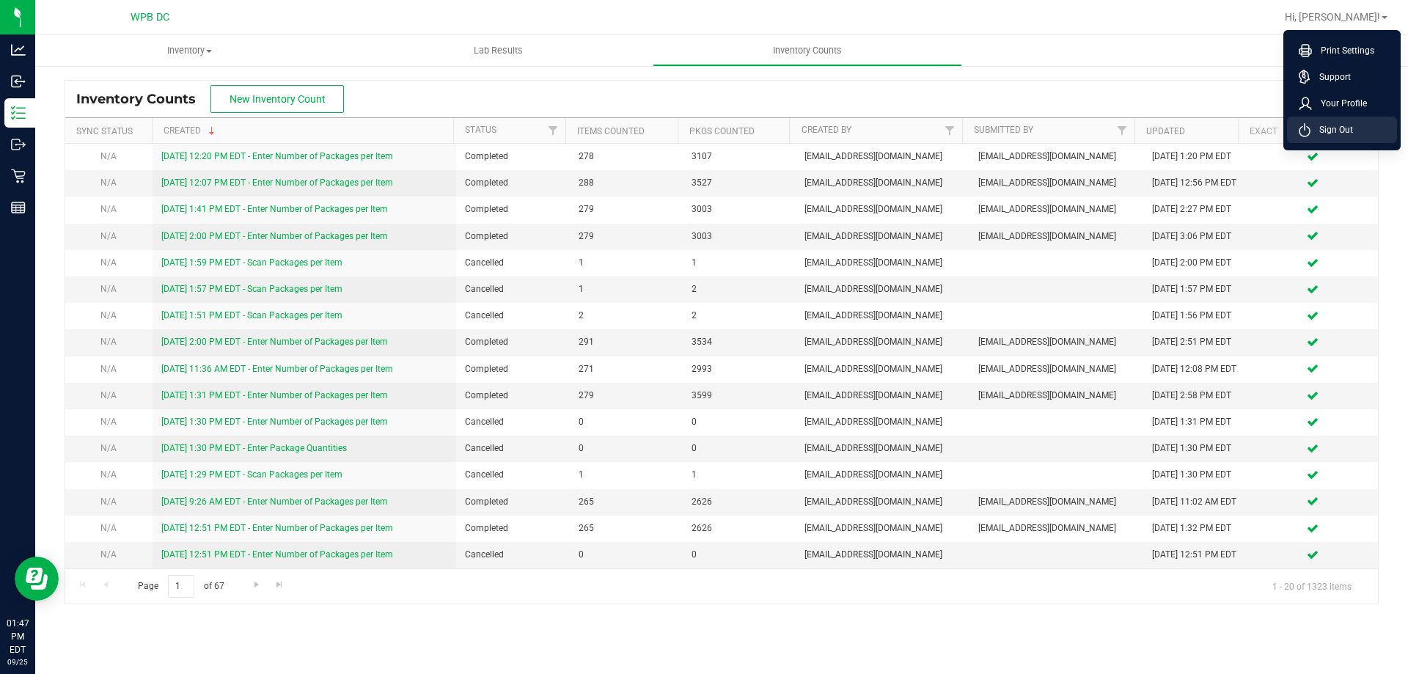
click at [1331, 137] on li "Sign Out" at bounding box center [1342, 130] width 110 height 26
